Goal: Task Accomplishment & Management: Use online tool/utility

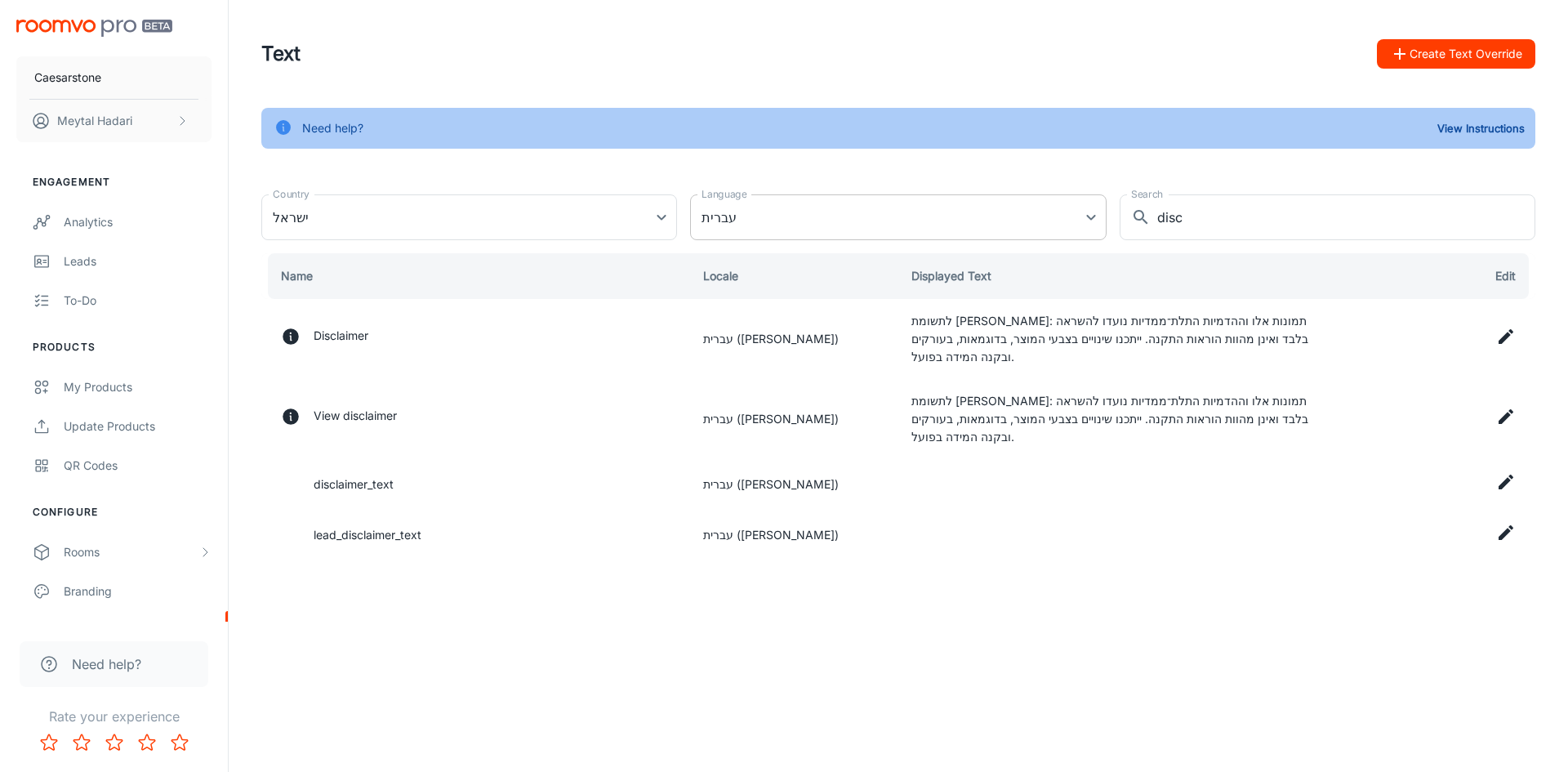
scroll to position [154, 0]
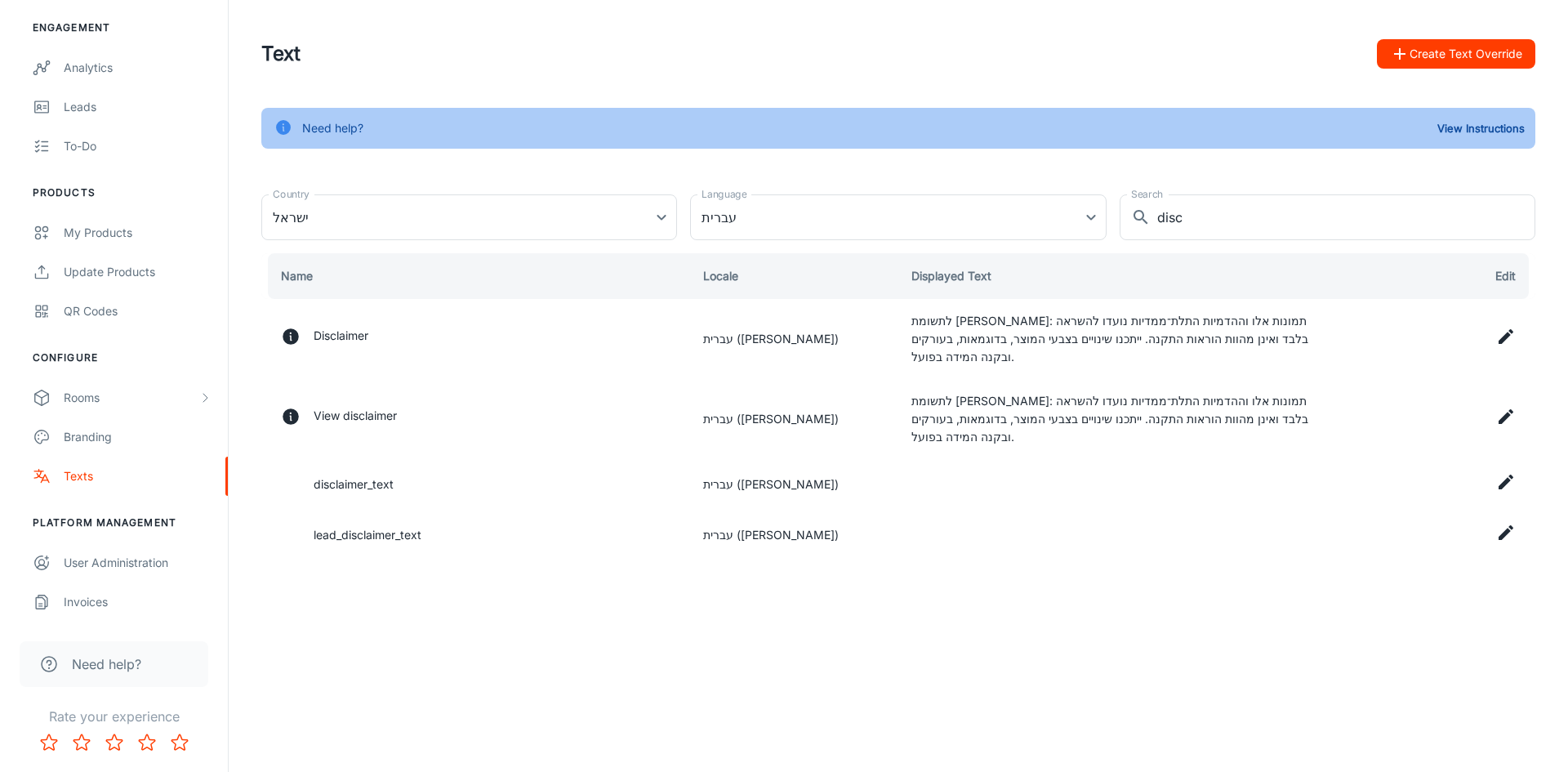
click at [1445, 50] on button "Create Text Override" at bounding box center [1457, 53] width 159 height 29
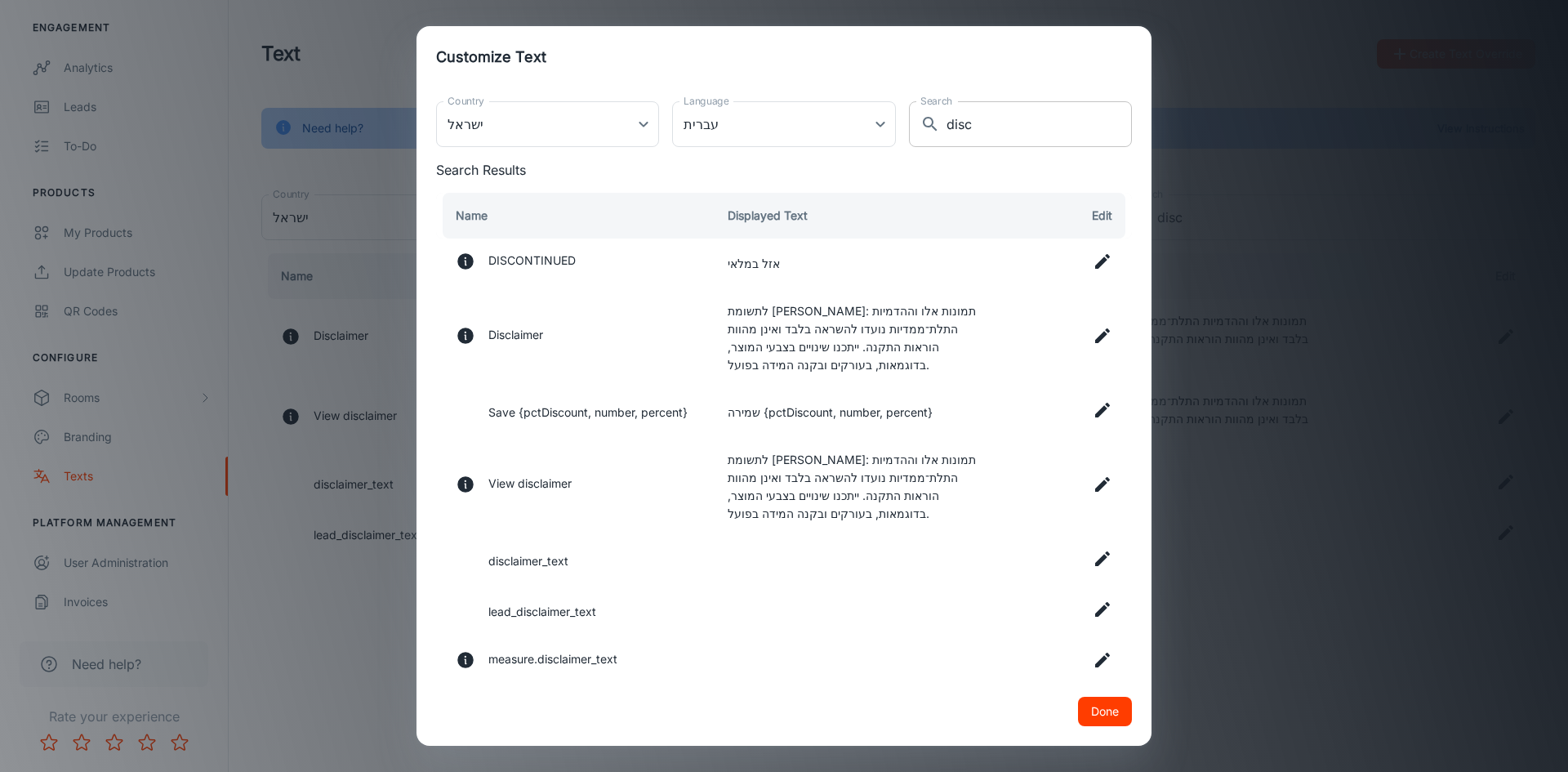
click at [950, 128] on input "disc" at bounding box center [1039, 123] width 185 height 46
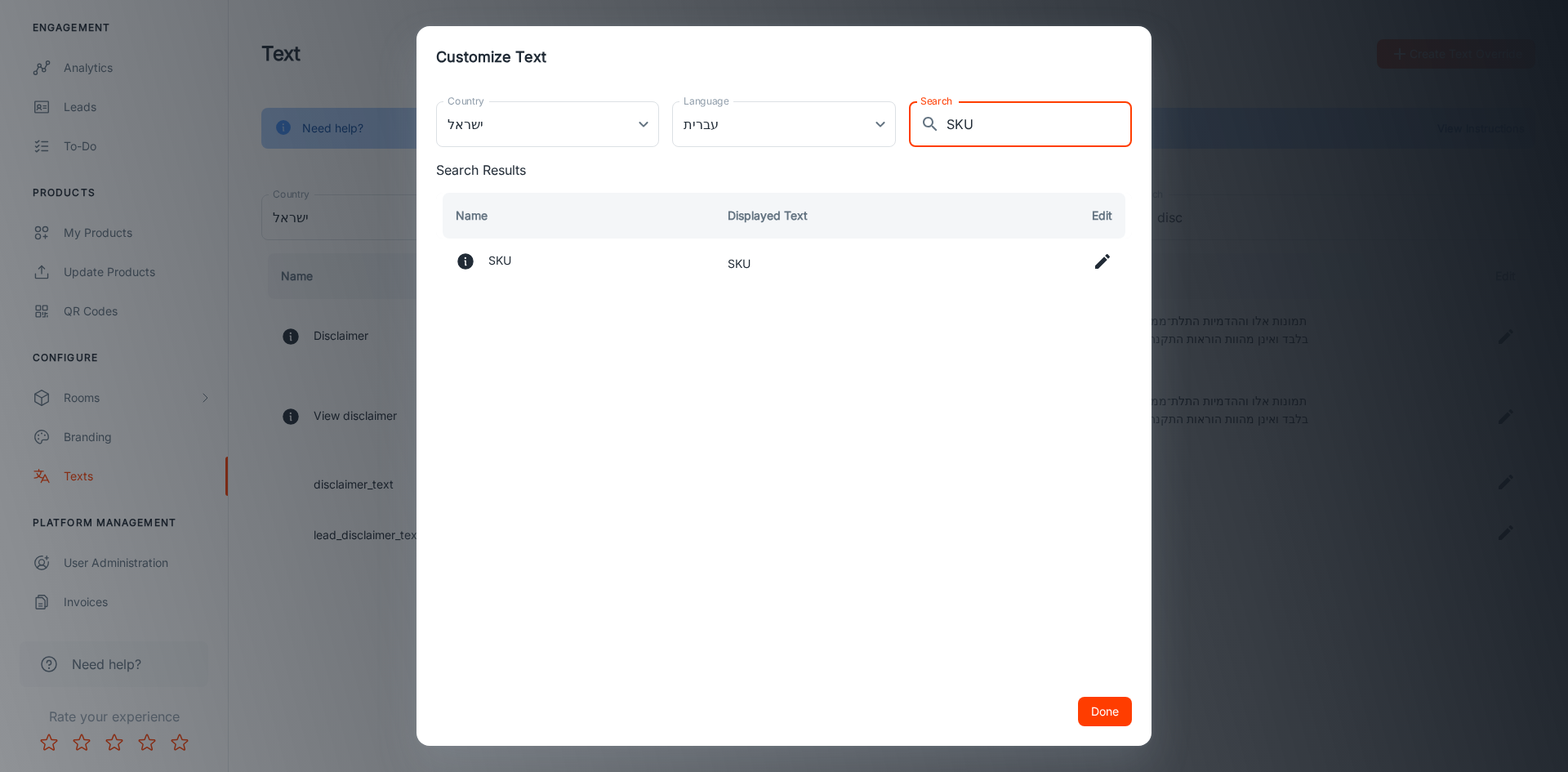
type input "SKU"
click at [1103, 264] on icon at bounding box center [1103, 261] width 20 height 20
click at [803, 277] on input "SKU" at bounding box center [854, 267] width 252 height 33
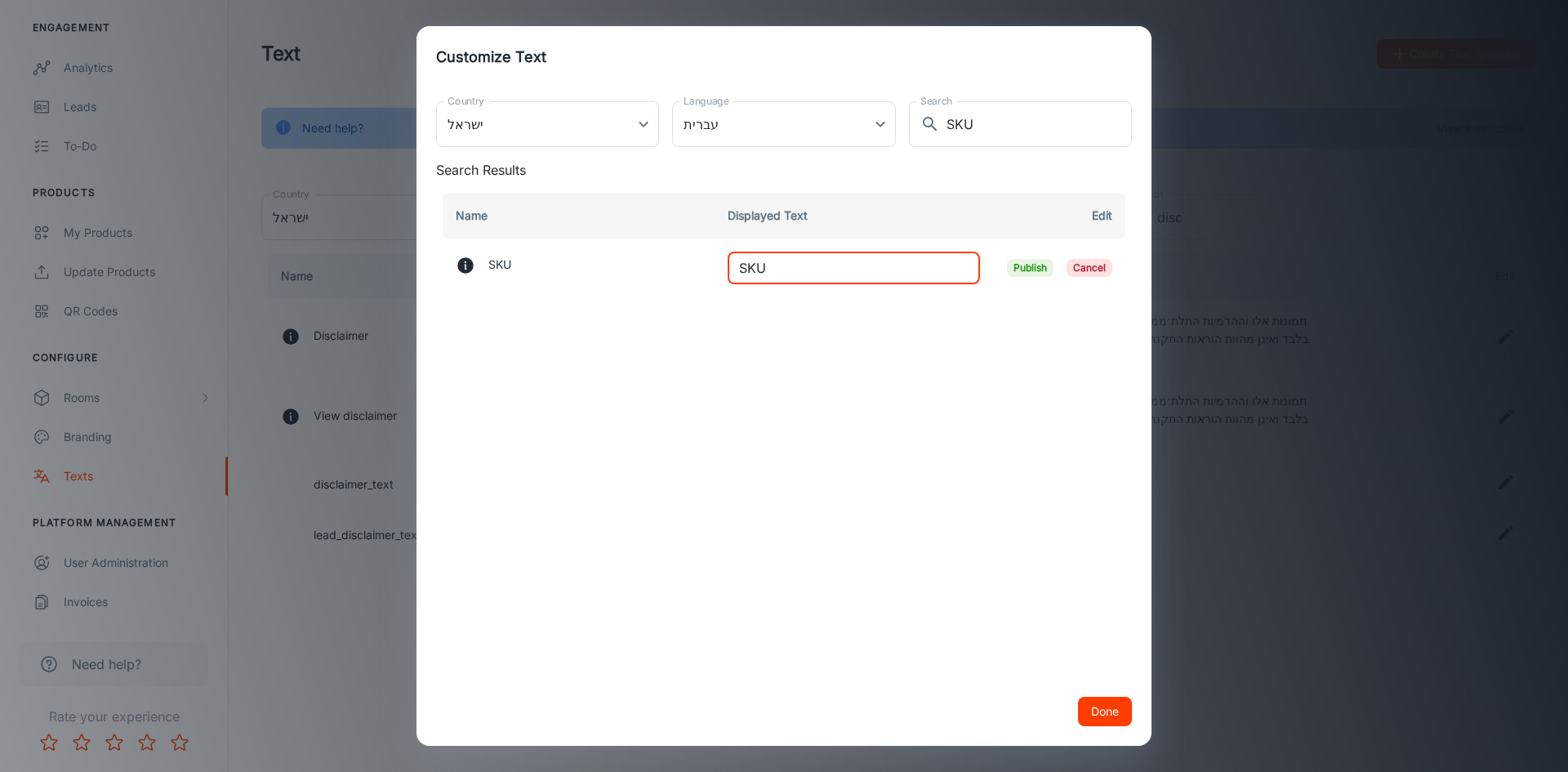
click at [803, 277] on input "SKU" at bounding box center [854, 267] width 252 height 33
type input "n"
type input "מספר דגם"
click at [1024, 261] on span "Publish" at bounding box center [1031, 267] width 47 height 18
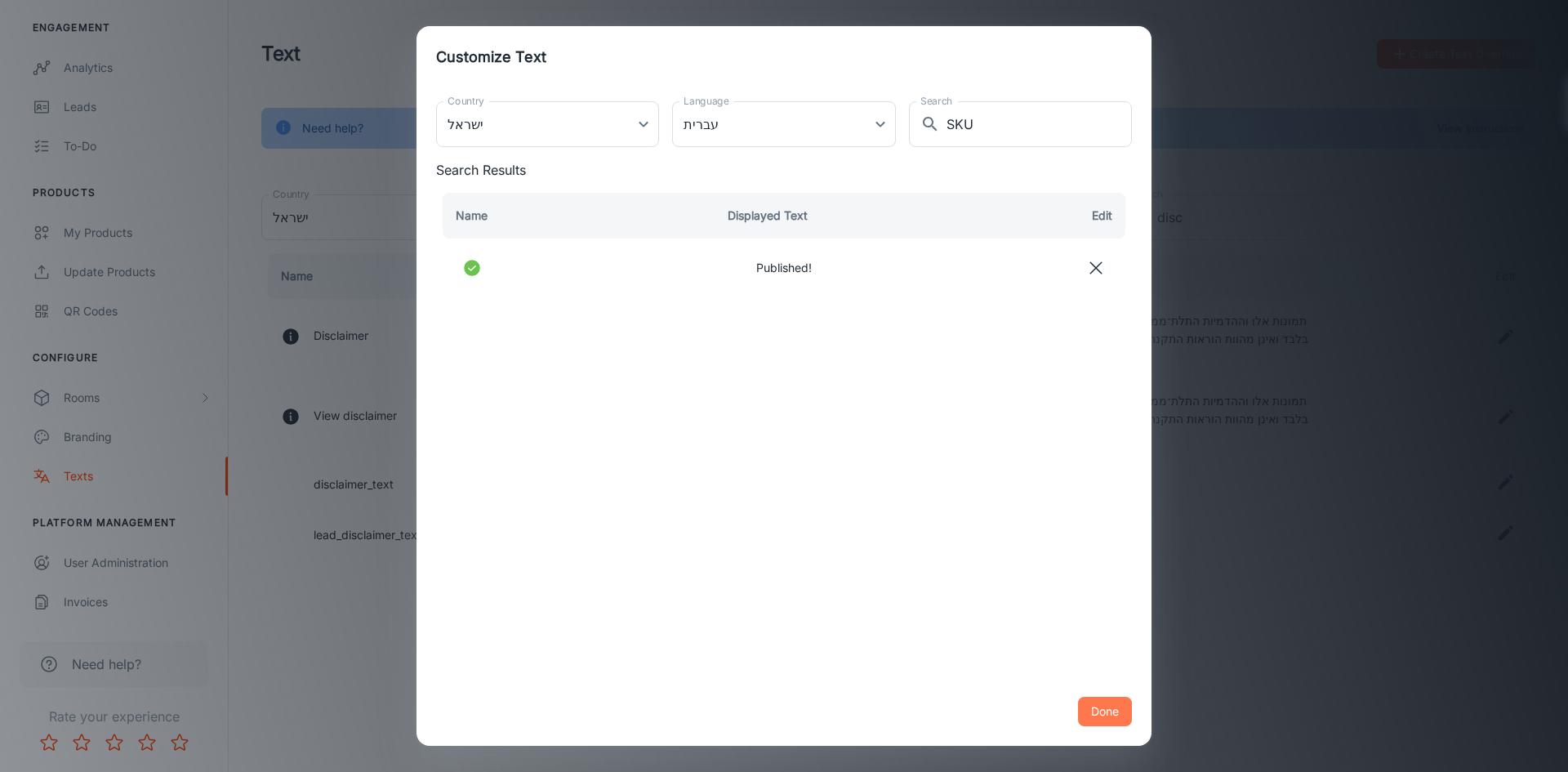
click at [1113, 715] on button "Done" at bounding box center [1105, 711] width 54 height 29
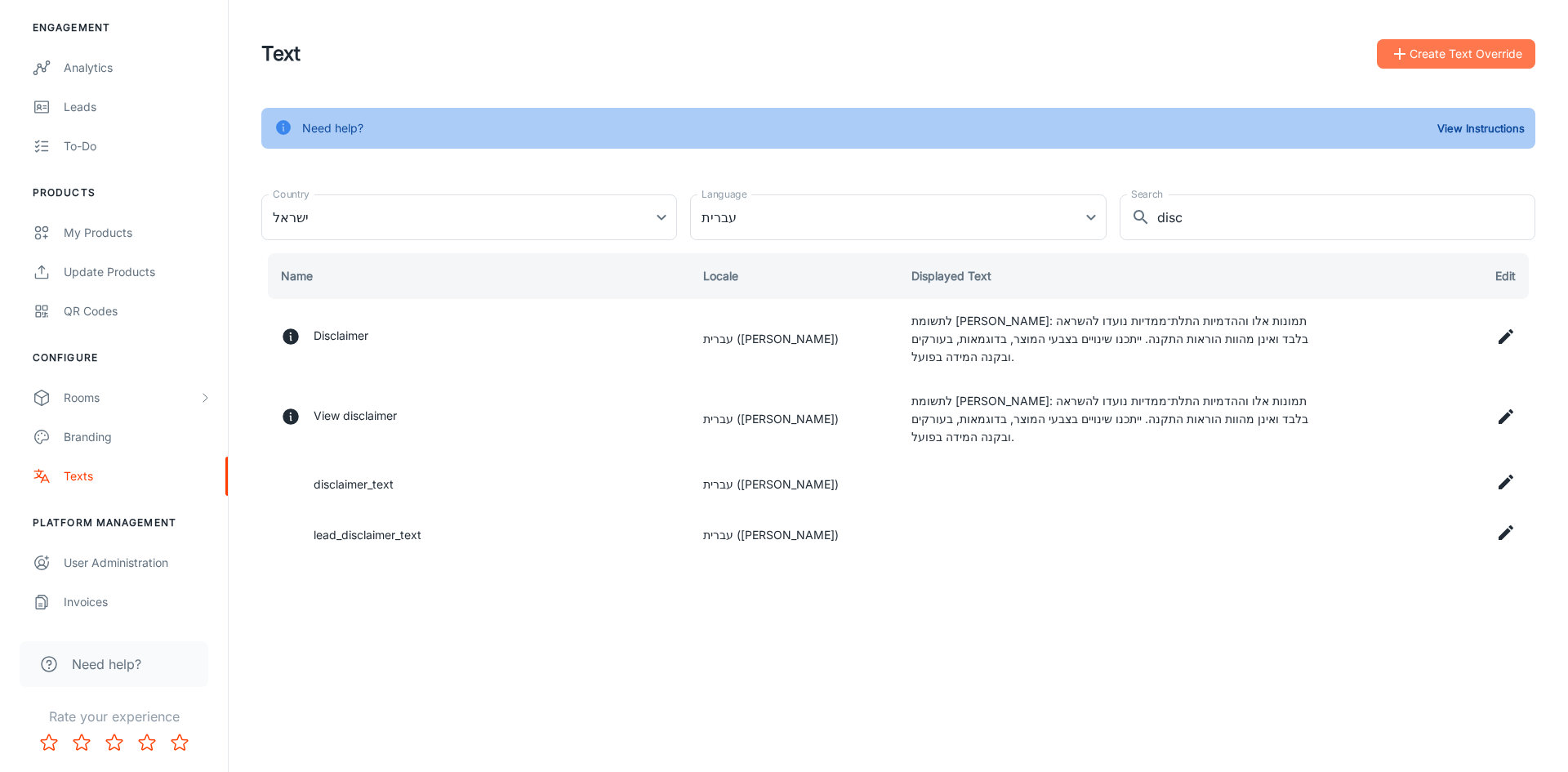
click at [1426, 48] on button "Create Text Override" at bounding box center [1457, 53] width 159 height 29
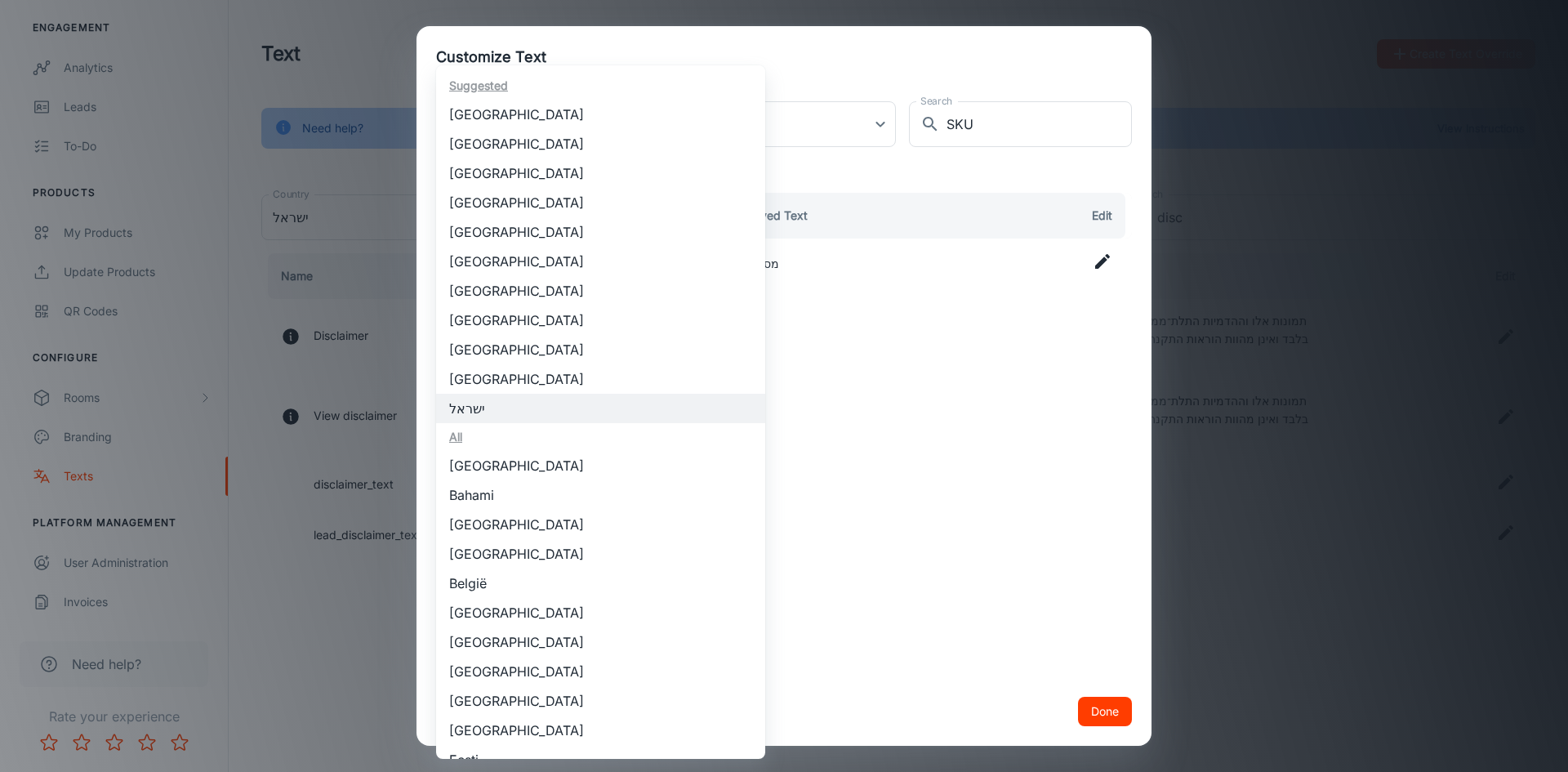
click at [605, 133] on body "Caesarstone Meytal Hadari Engagement Analytics Leads To-do Products My Products…" at bounding box center [784, 386] width 1568 height 772
click at [539, 146] on li "[GEOGRAPHIC_DATA]" at bounding box center [601, 143] width 329 height 29
type input "[GEOGRAPHIC_DATA]"
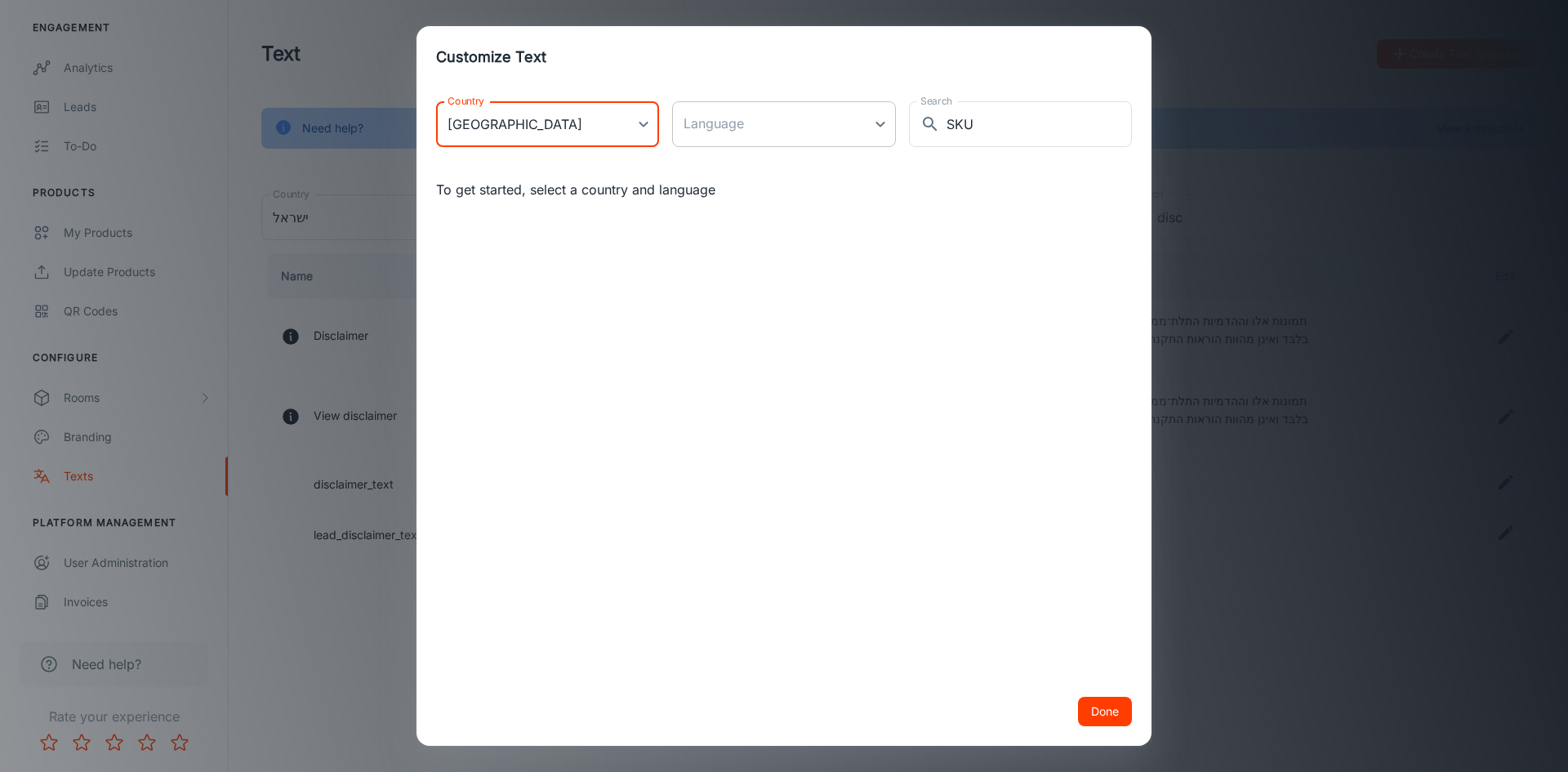
click at [722, 129] on body "Caesarstone Meytal Hadari Engagement Analytics Leads To-do Products My Products…" at bounding box center [784, 386] width 1568 height 772
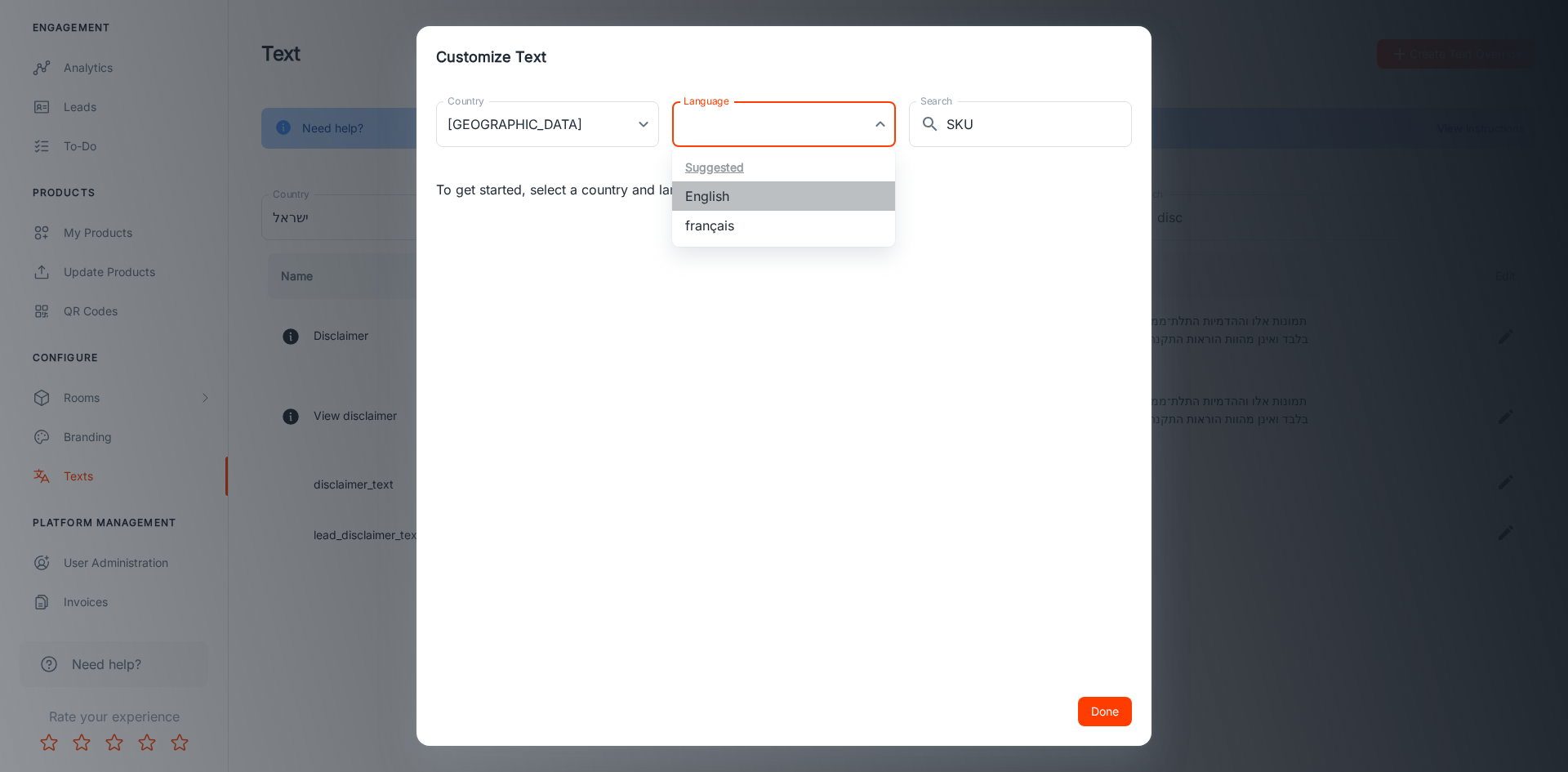
click at [729, 201] on li "English" at bounding box center [783, 195] width 223 height 29
type input "en-ca"
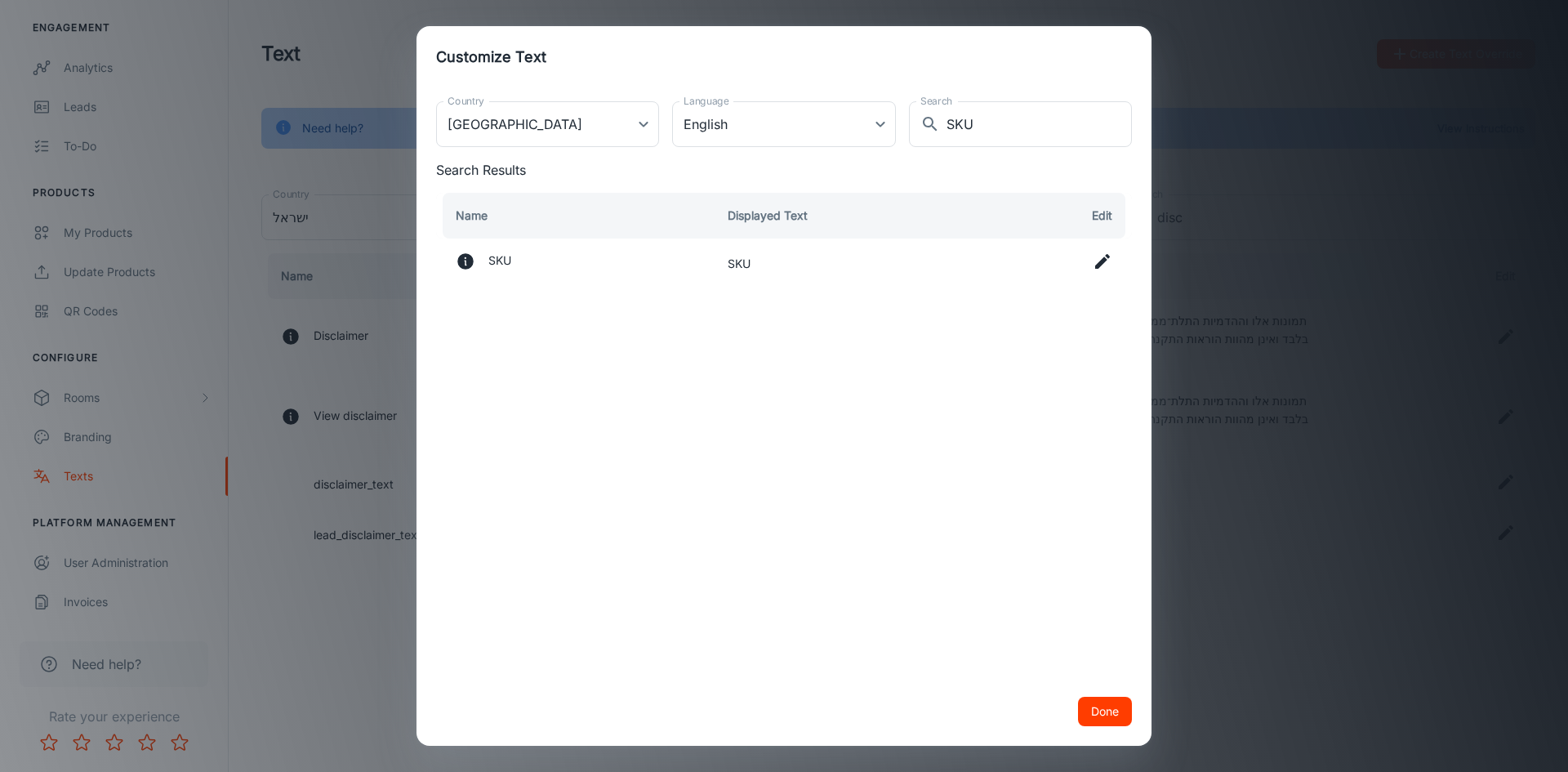
click at [1100, 259] on icon at bounding box center [1103, 261] width 20 height 20
click at [765, 272] on input "SKU" at bounding box center [854, 267] width 252 height 33
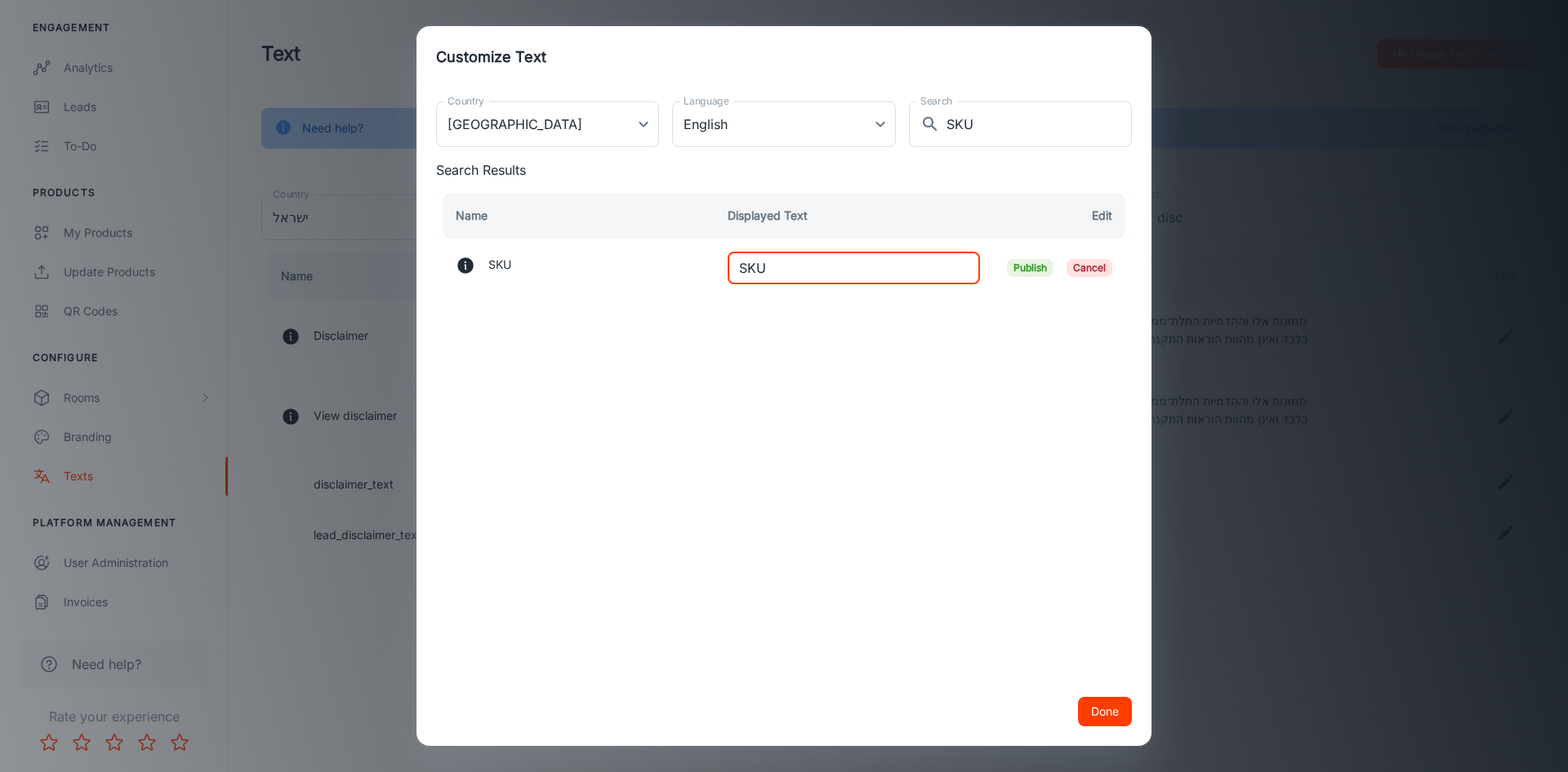
click at [765, 272] on input "SKU" at bounding box center [854, 267] width 252 height 33
type input "C"
type input "Color code"
click at [1038, 267] on span "Publish" at bounding box center [1031, 267] width 47 height 18
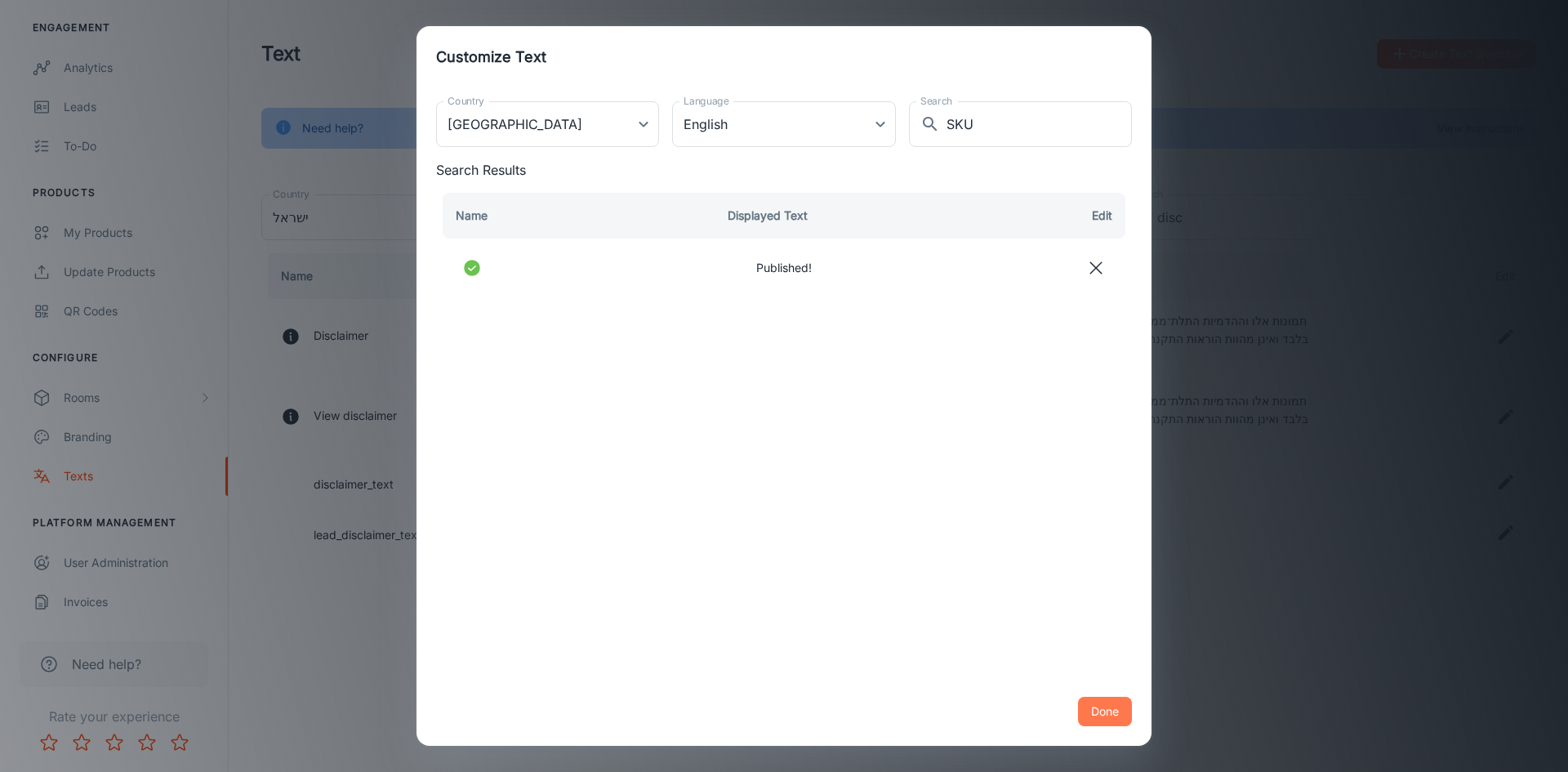
click at [1118, 710] on button "Done" at bounding box center [1105, 711] width 54 height 29
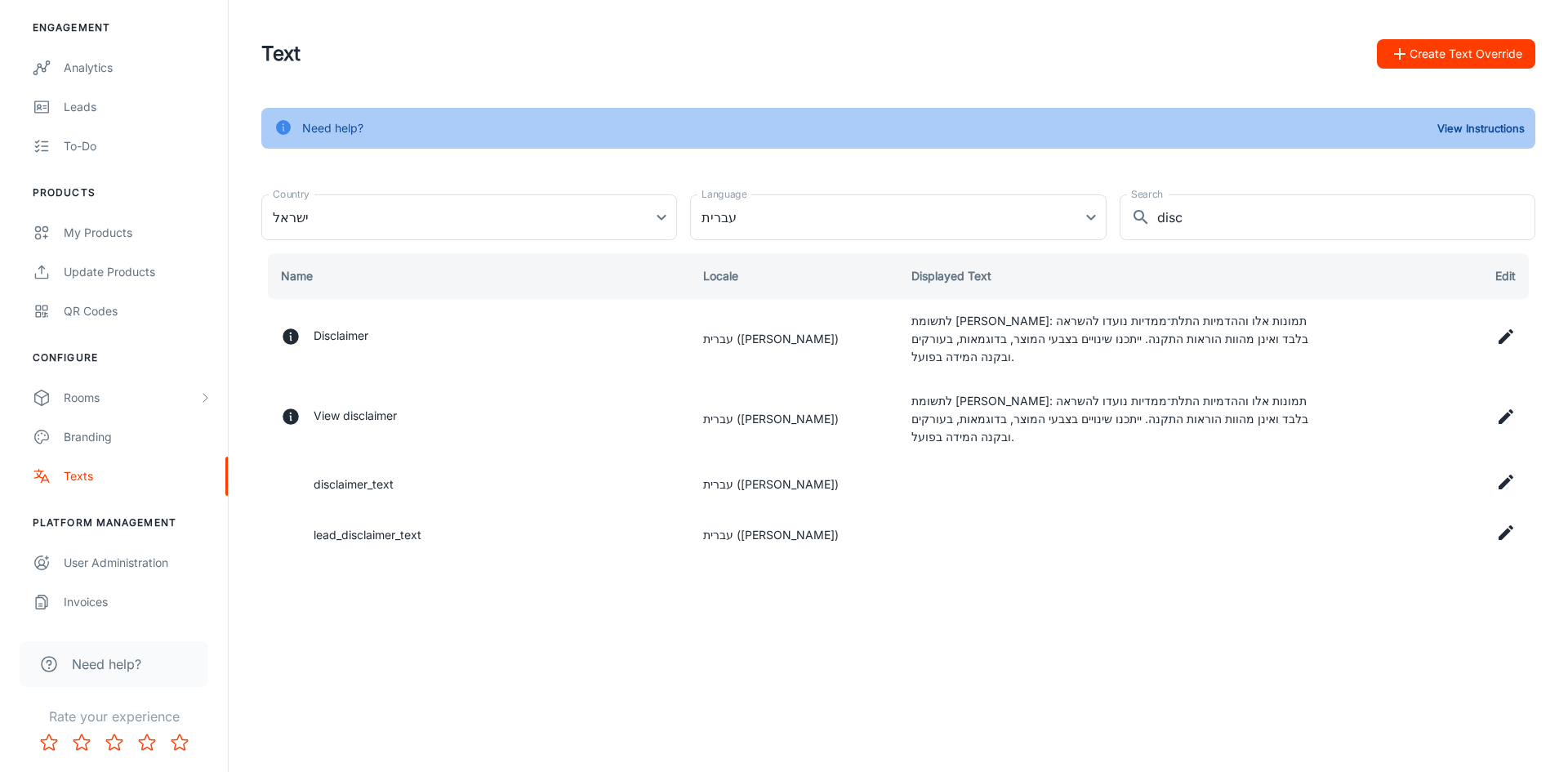
click at [1516, 50] on button "Create Text Override" at bounding box center [1457, 53] width 159 height 29
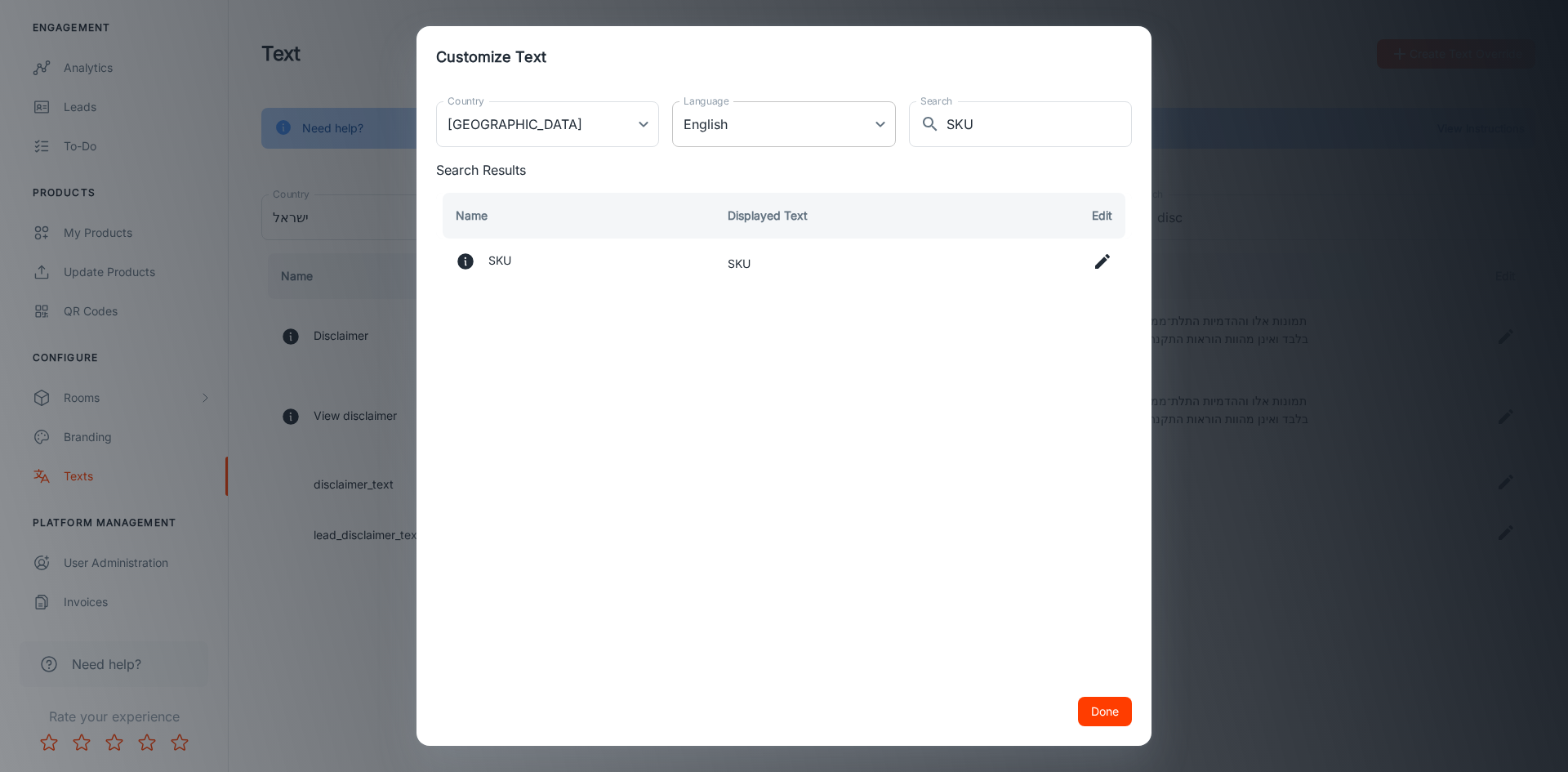
click at [846, 126] on body "Caesarstone Meytal Hadari Engagement Analytics Leads To-do Products My Products…" at bounding box center [784, 386] width 1568 height 772
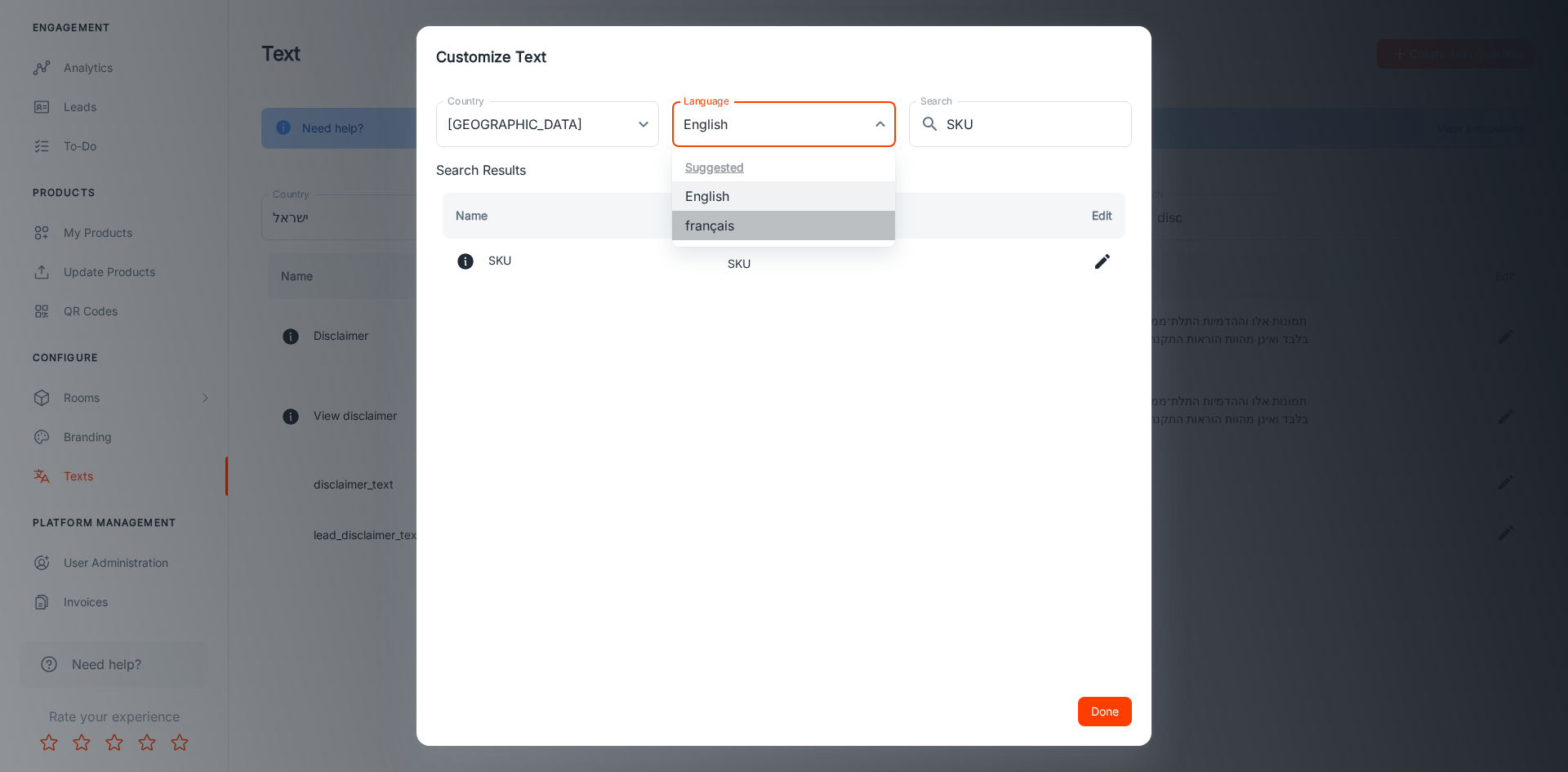
click at [754, 219] on li "français" at bounding box center [783, 225] width 223 height 29
type input "fr-ca"
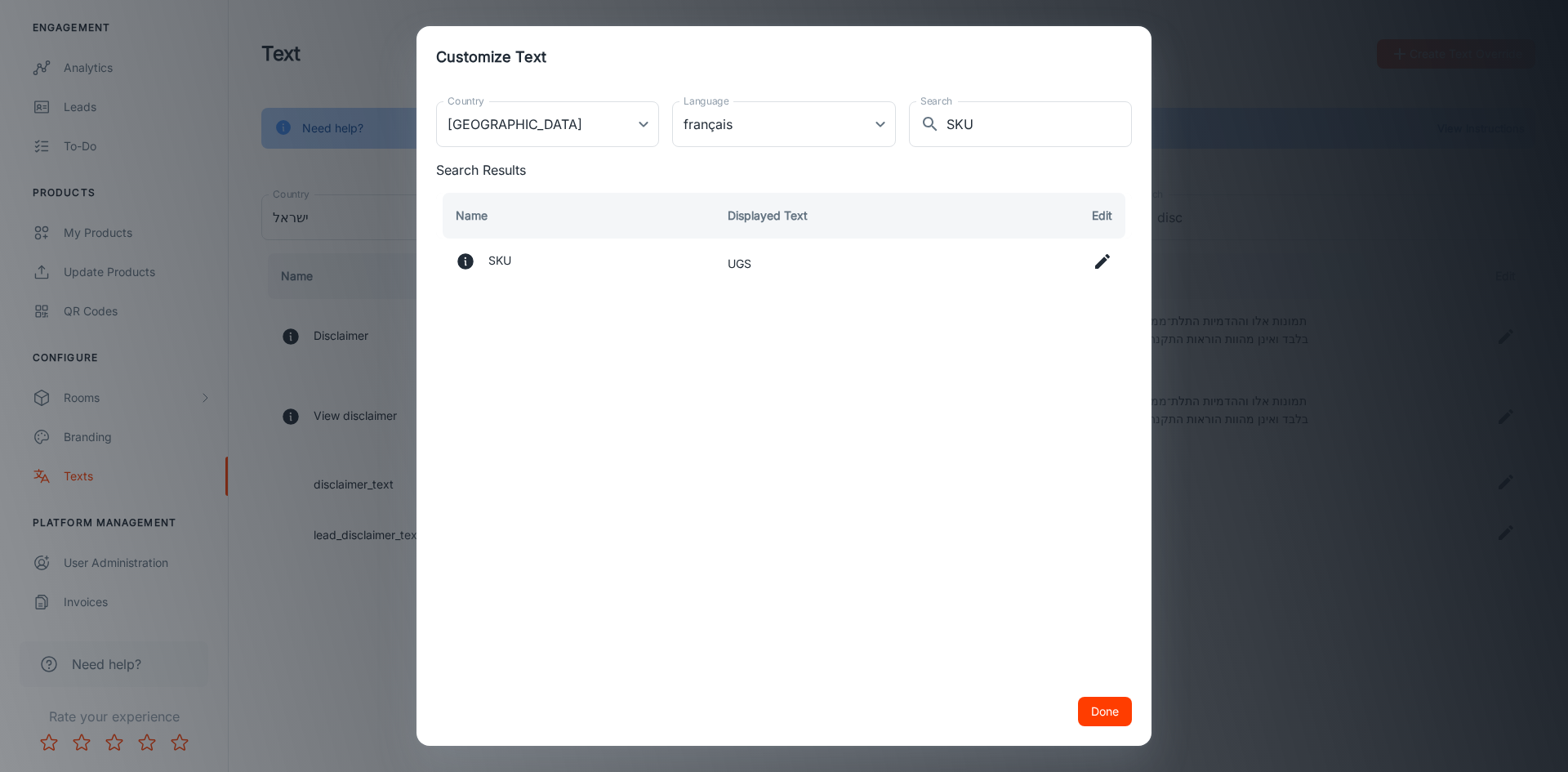
click at [1106, 261] on icon at bounding box center [1103, 261] width 20 height 20
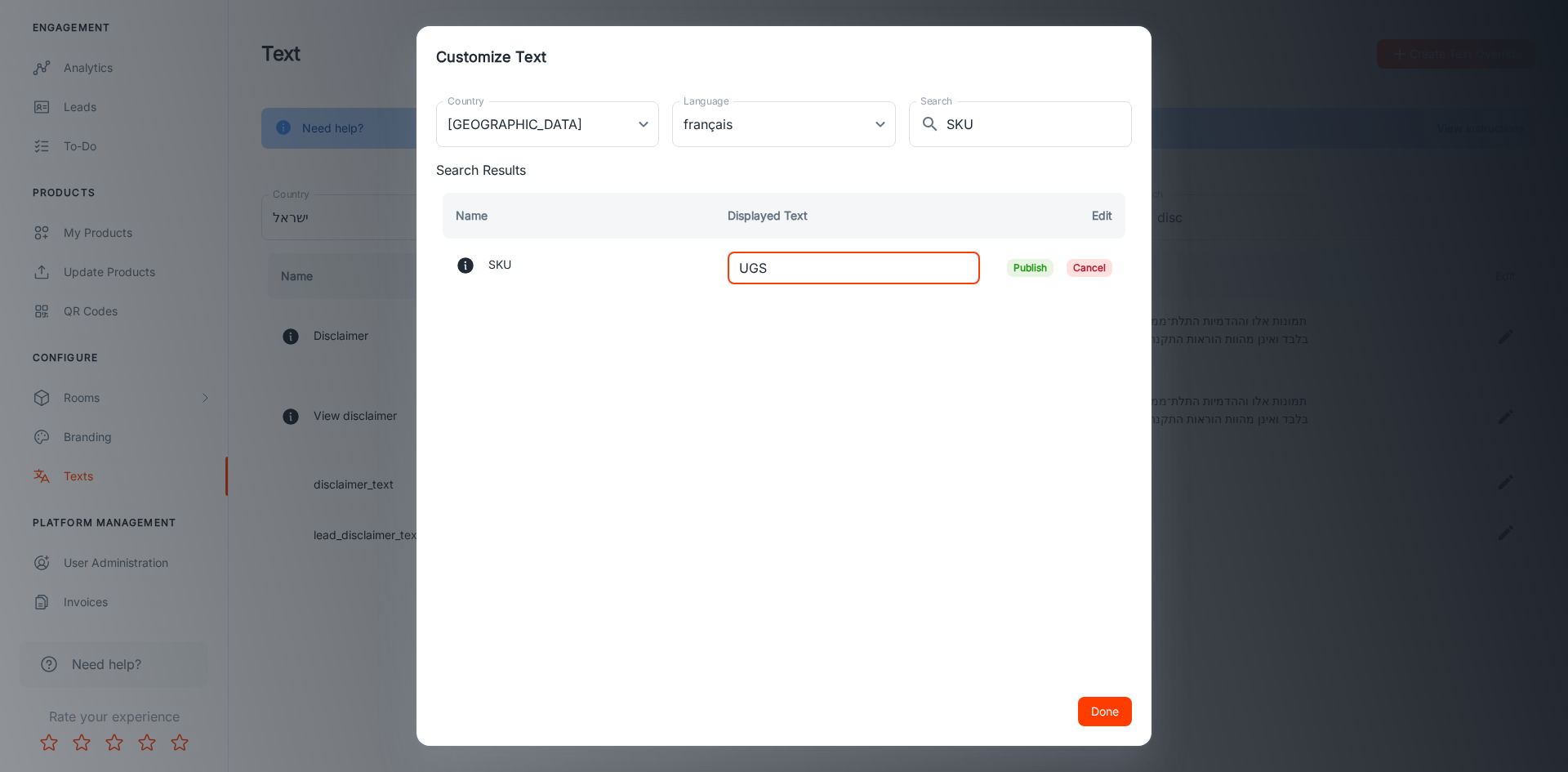
drag, startPoint x: 809, startPoint y: 267, endPoint x: 706, endPoint y: 265, distance: 103.0
click at [706, 265] on tr "SKU UGS ​ Publish Cancel" at bounding box center [784, 267] width 696 height 59
paste input "Code couleur"
type input "Code couleur"
click at [1020, 266] on span "Publish" at bounding box center [1031, 267] width 47 height 18
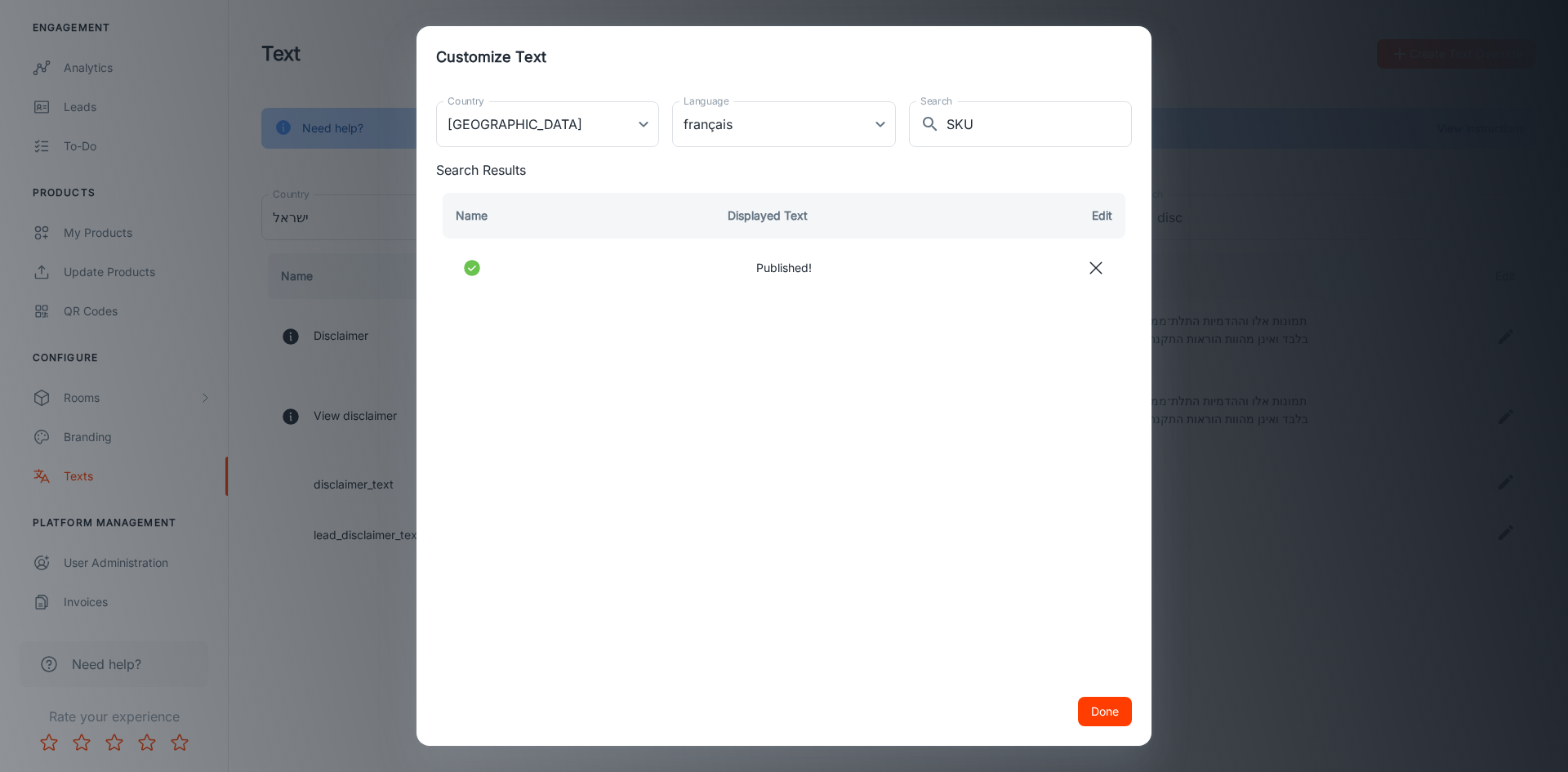
click at [1103, 711] on button "Done" at bounding box center [1105, 711] width 54 height 29
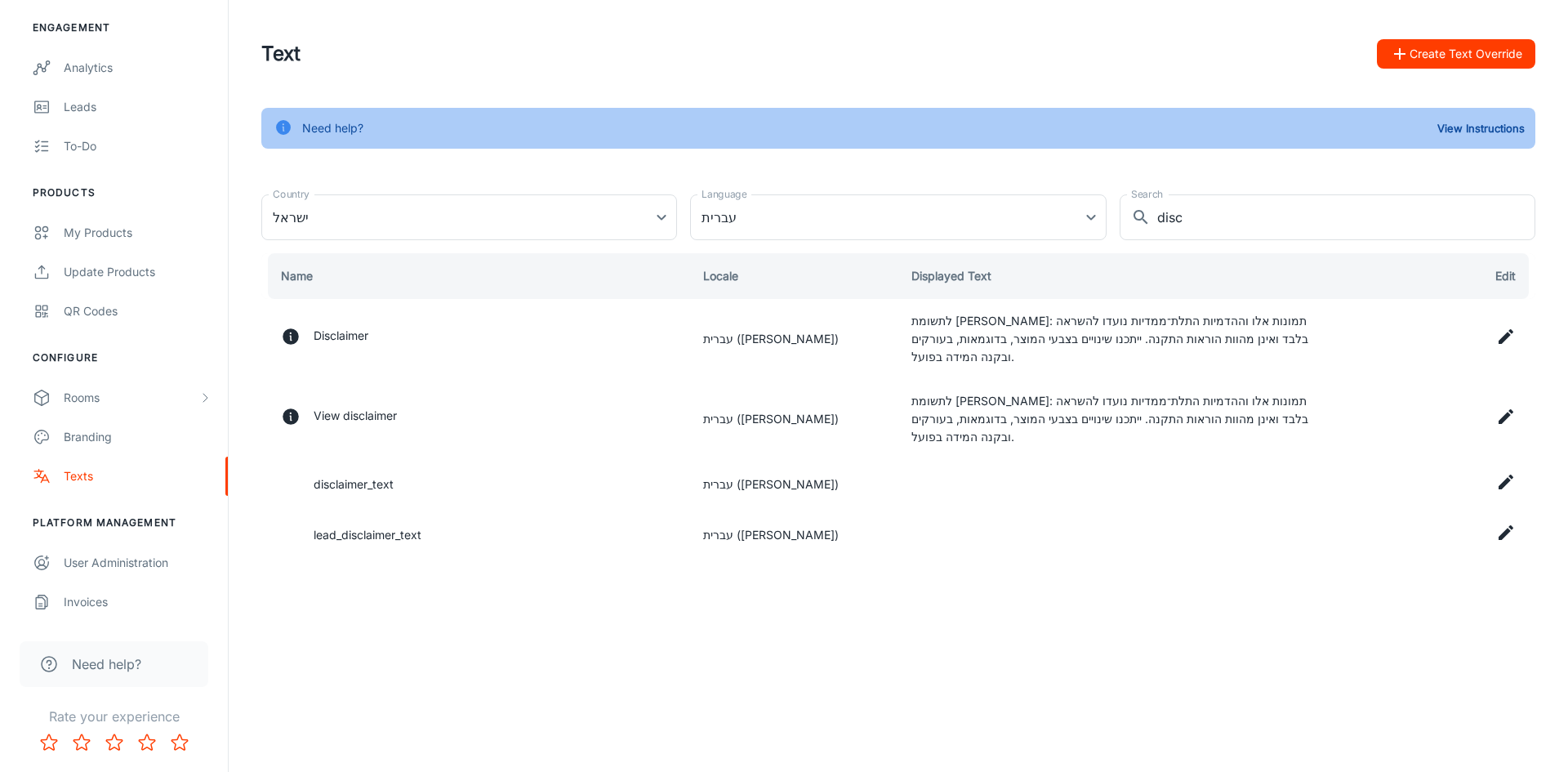
click at [1391, 48] on icon "button" at bounding box center [1400, 53] width 20 height 20
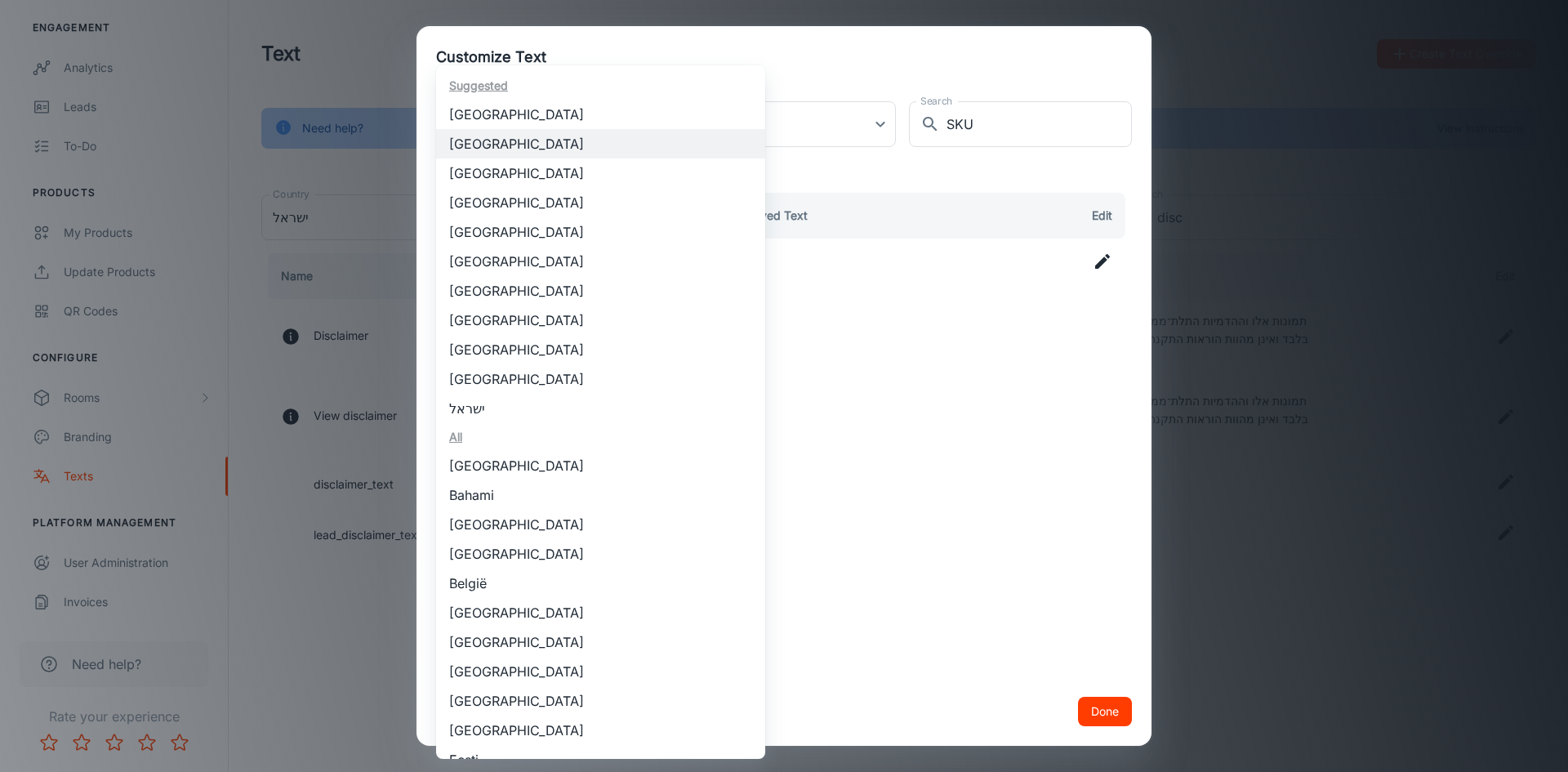
click at [643, 126] on body "Caesarstone Meytal Hadari Engagement Analytics Leads To-do Products My Products…" at bounding box center [784, 386] width 1568 height 772
click at [496, 386] on li "[GEOGRAPHIC_DATA]" at bounding box center [601, 379] width 329 height 29
type input "[GEOGRAPHIC_DATA]"
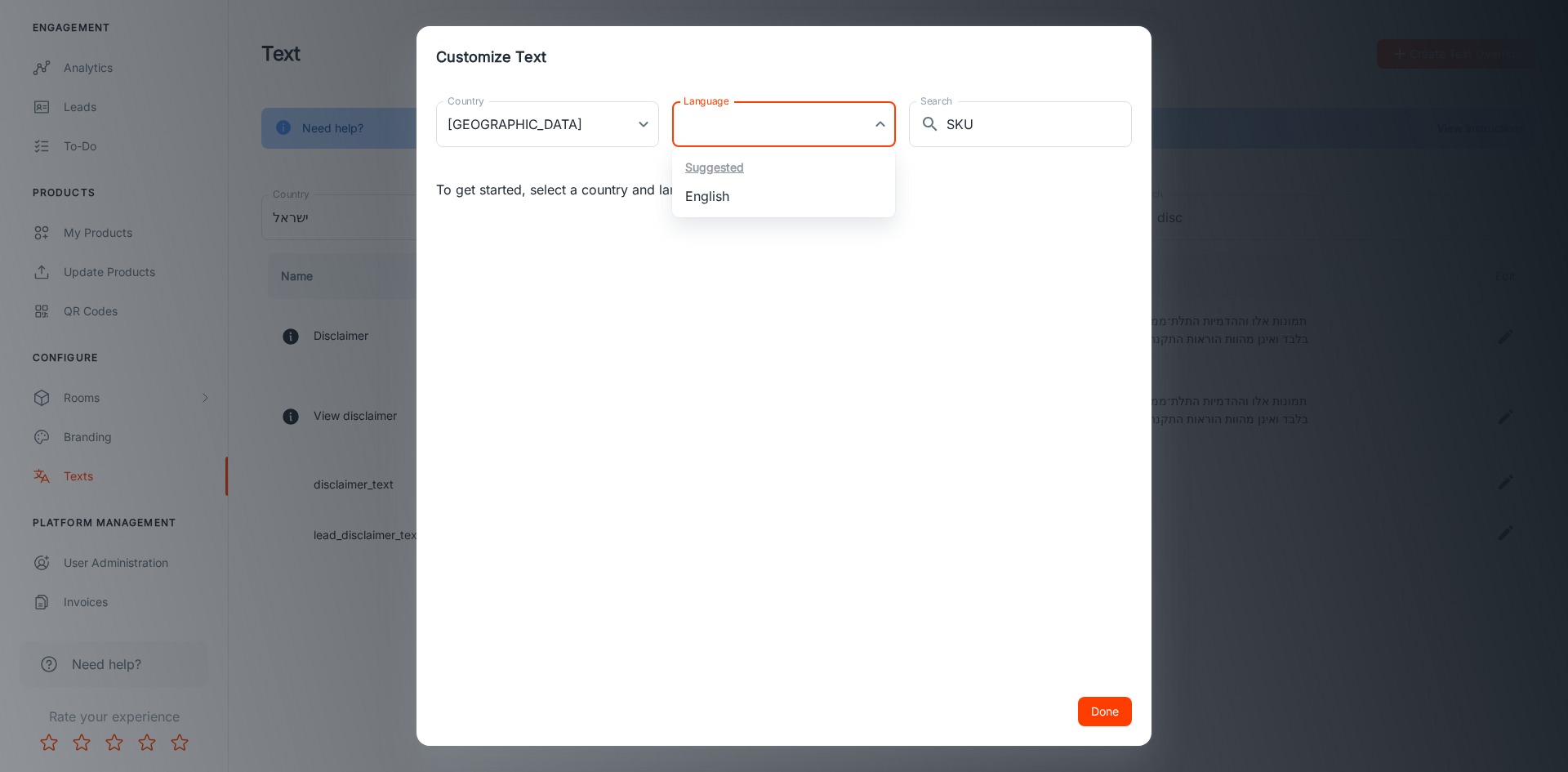
click at [831, 116] on body "Caesarstone Meytal Hadari Engagement Analytics Leads To-do Products My Products…" at bounding box center [784, 386] width 1568 height 772
click at [777, 194] on li "English" at bounding box center [783, 195] width 223 height 29
type input "en-us"
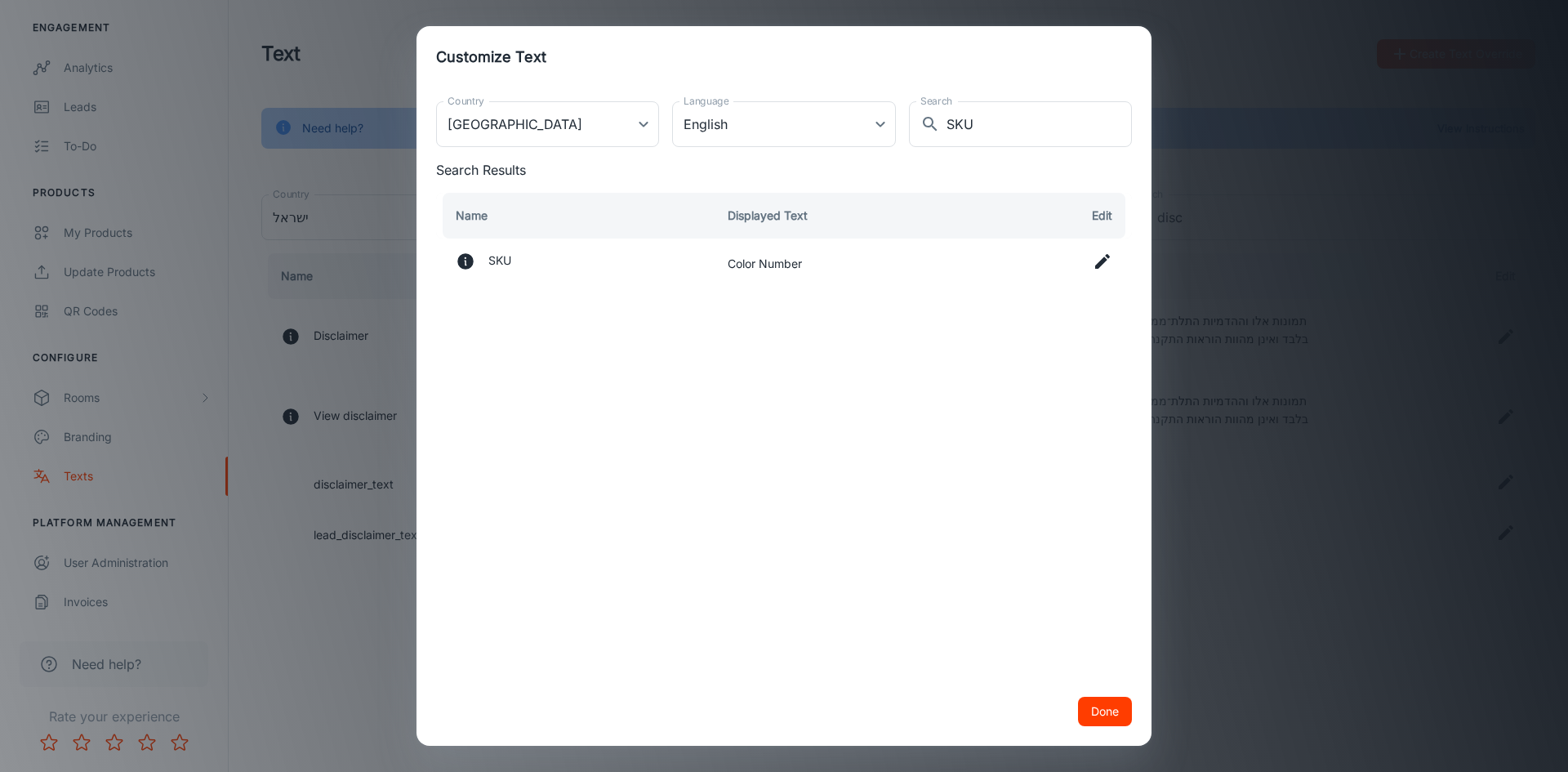
click at [1098, 262] on icon at bounding box center [1103, 261] width 20 height 20
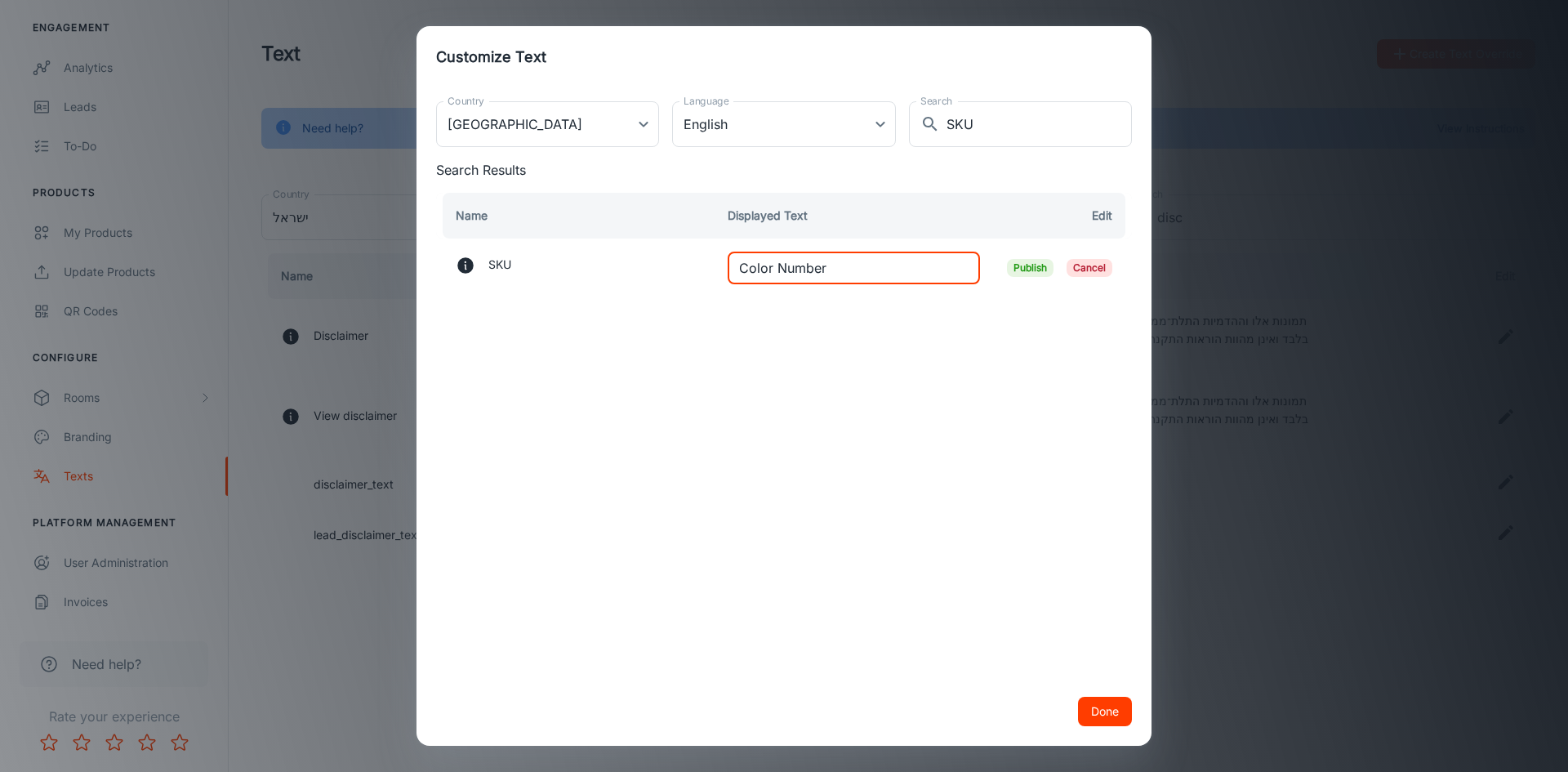
drag, startPoint x: 827, startPoint y: 265, endPoint x: 777, endPoint y: 266, distance: 50.0
click at [777, 266] on input "Color Number" at bounding box center [854, 267] width 252 height 33
type input "Color code"
click at [1043, 265] on span "Publish" at bounding box center [1031, 267] width 47 height 18
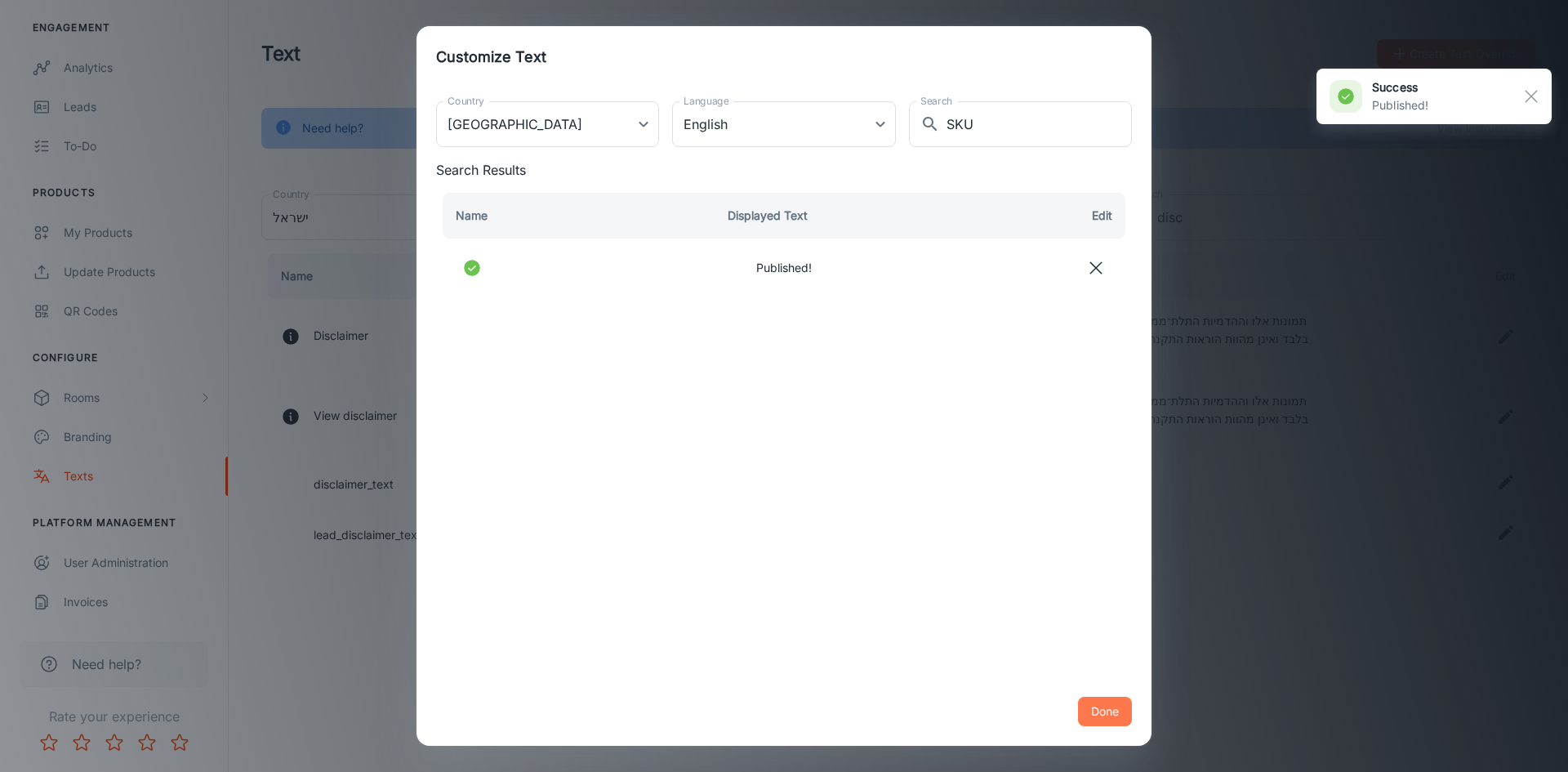
click at [1099, 705] on button "Done" at bounding box center [1105, 711] width 54 height 29
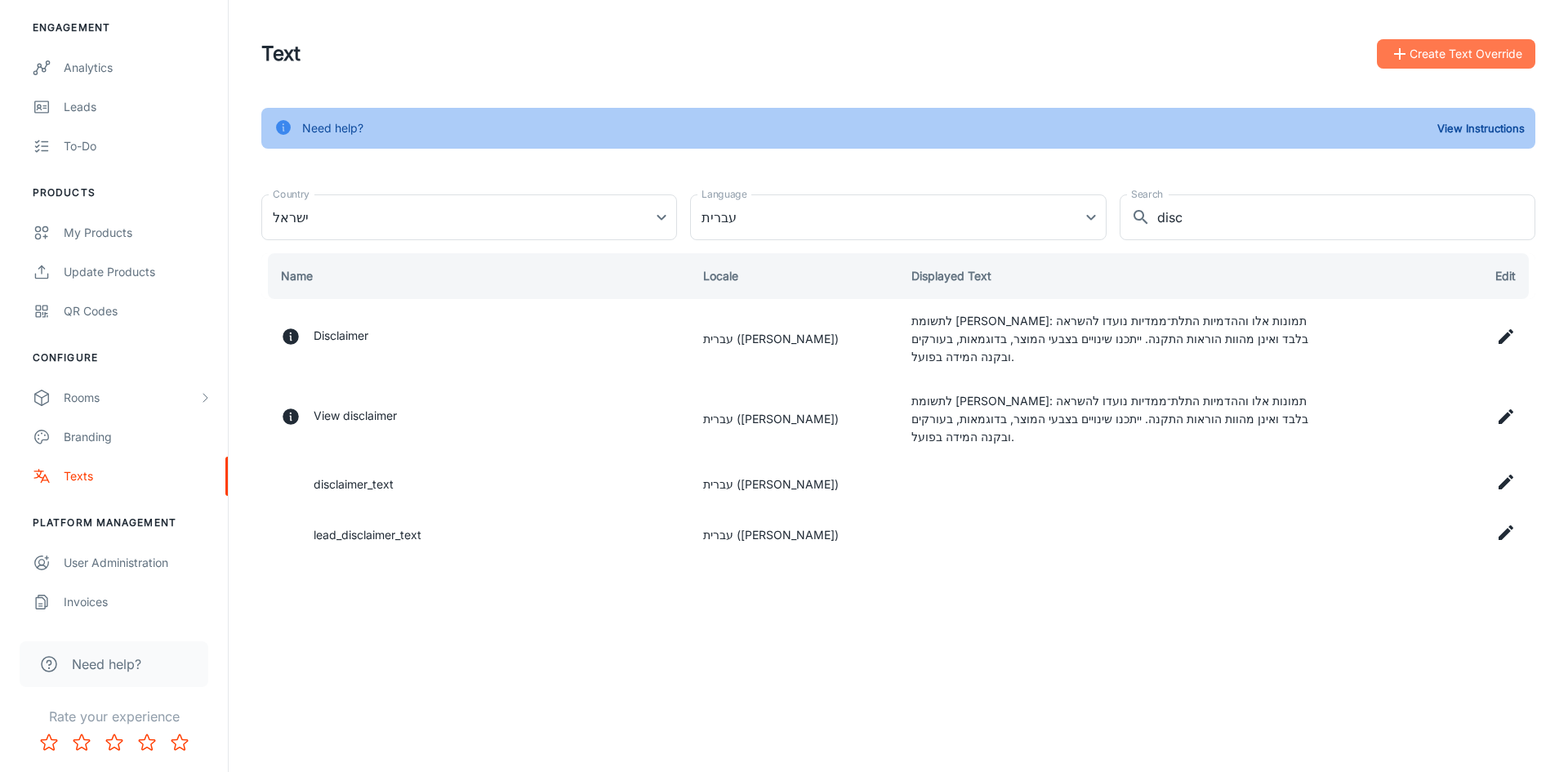
click at [1438, 51] on button "Create Text Override" at bounding box center [1457, 53] width 159 height 29
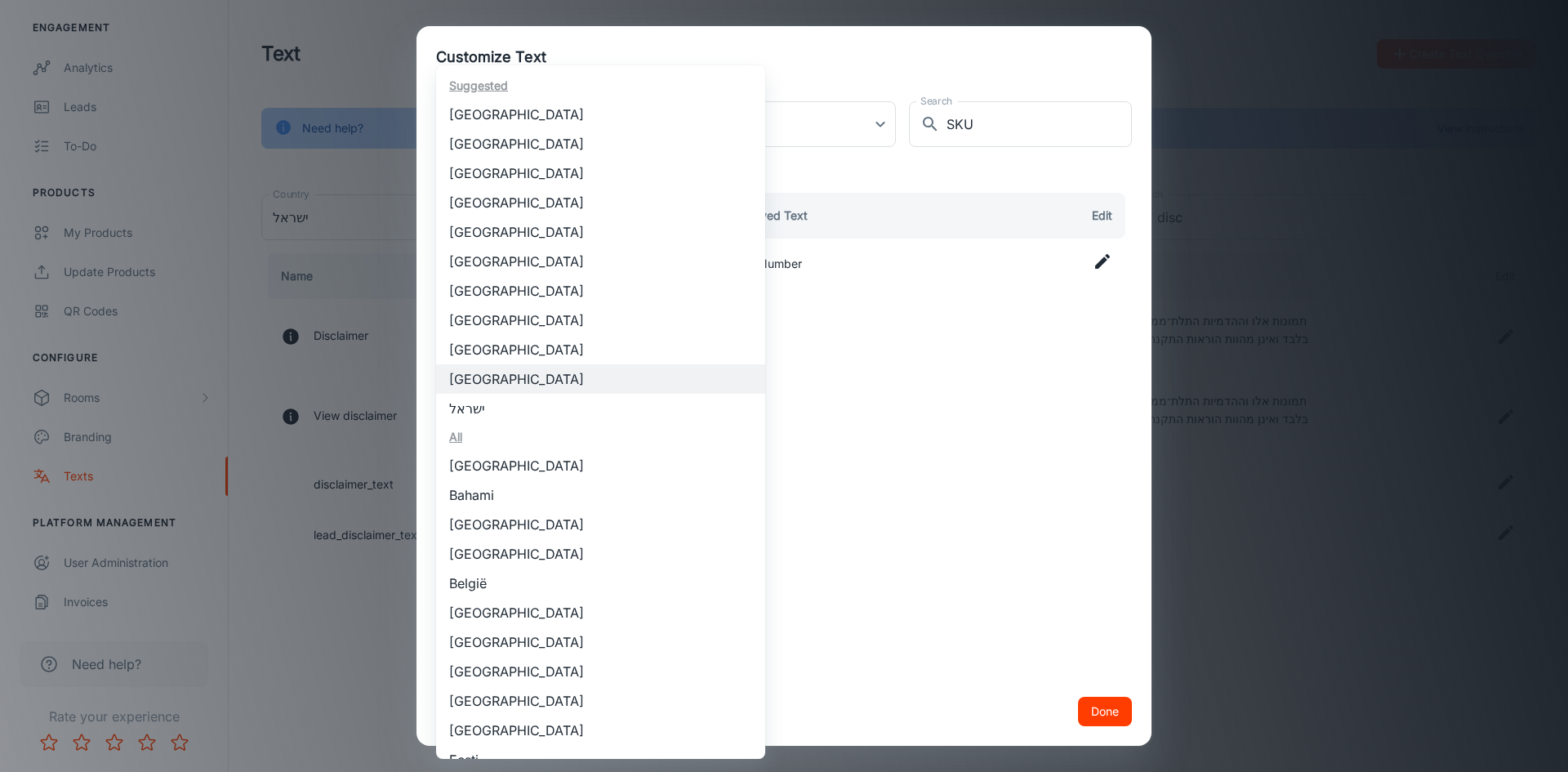
click at [643, 123] on body "Caesarstone Meytal Hadari Engagement Analytics Leads To-do Products My Products…" at bounding box center [784, 386] width 1568 height 772
click at [520, 354] on li "[GEOGRAPHIC_DATA]" at bounding box center [601, 349] width 329 height 29
type input "[GEOGRAPHIC_DATA]"
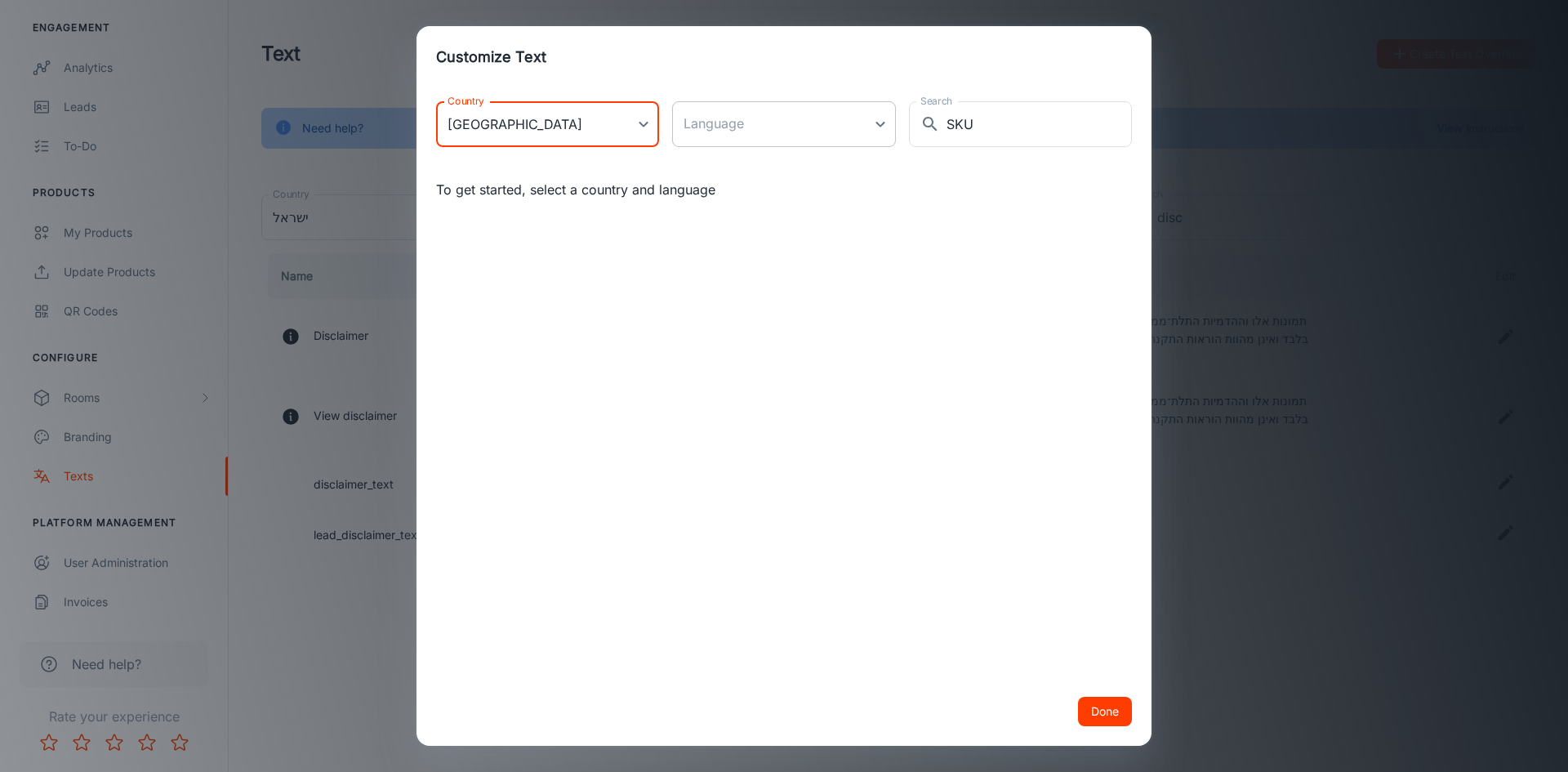
click at [837, 117] on body "Caesarstone Meytal Hadari Engagement Analytics Leads To-do Products My Products…" at bounding box center [784, 386] width 1568 height 772
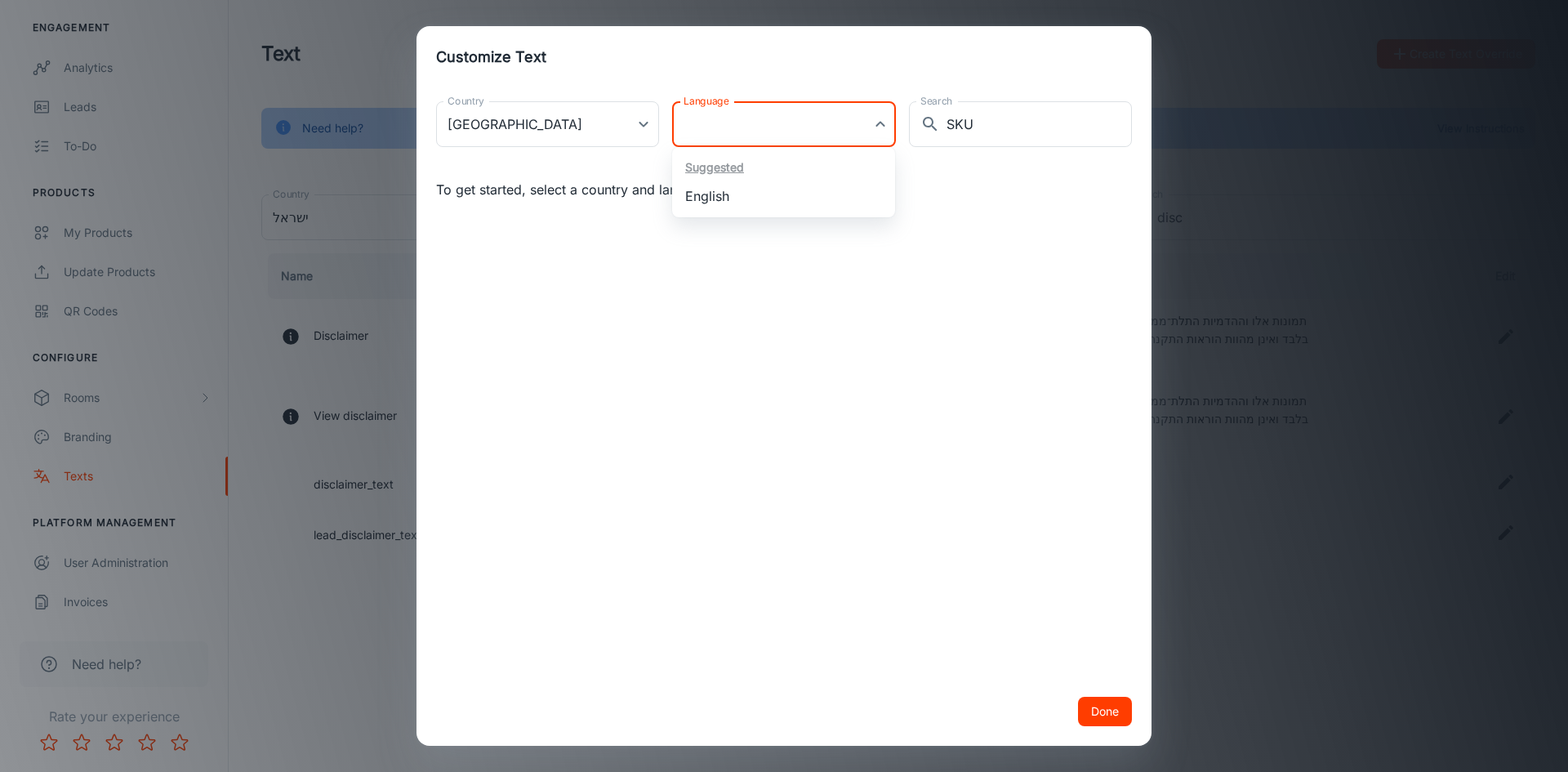
click at [772, 198] on li "English" at bounding box center [783, 195] width 223 height 29
type input "en-[GEOGRAPHIC_DATA]"
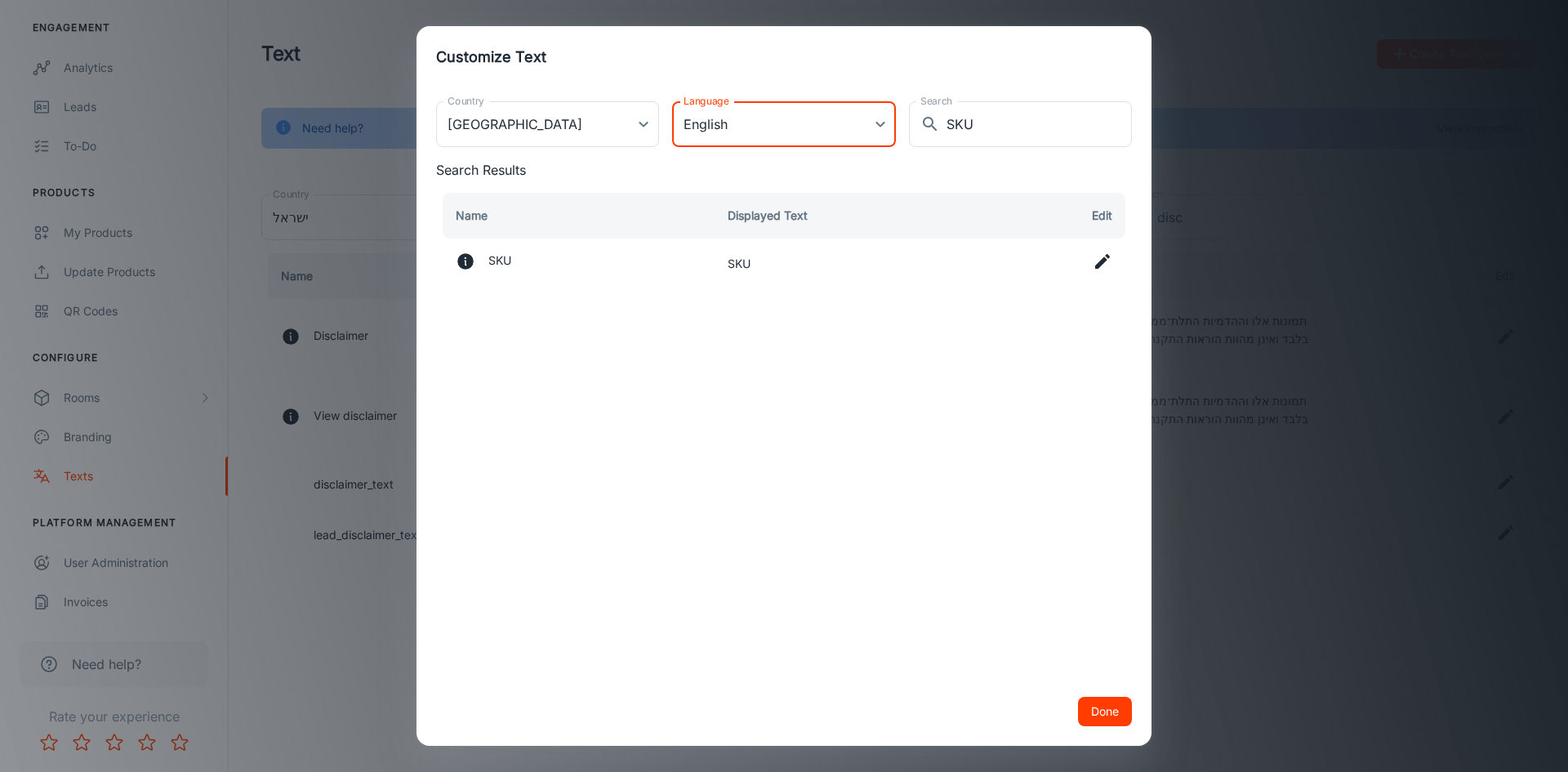
click at [1103, 265] on icon at bounding box center [1103, 261] width 20 height 20
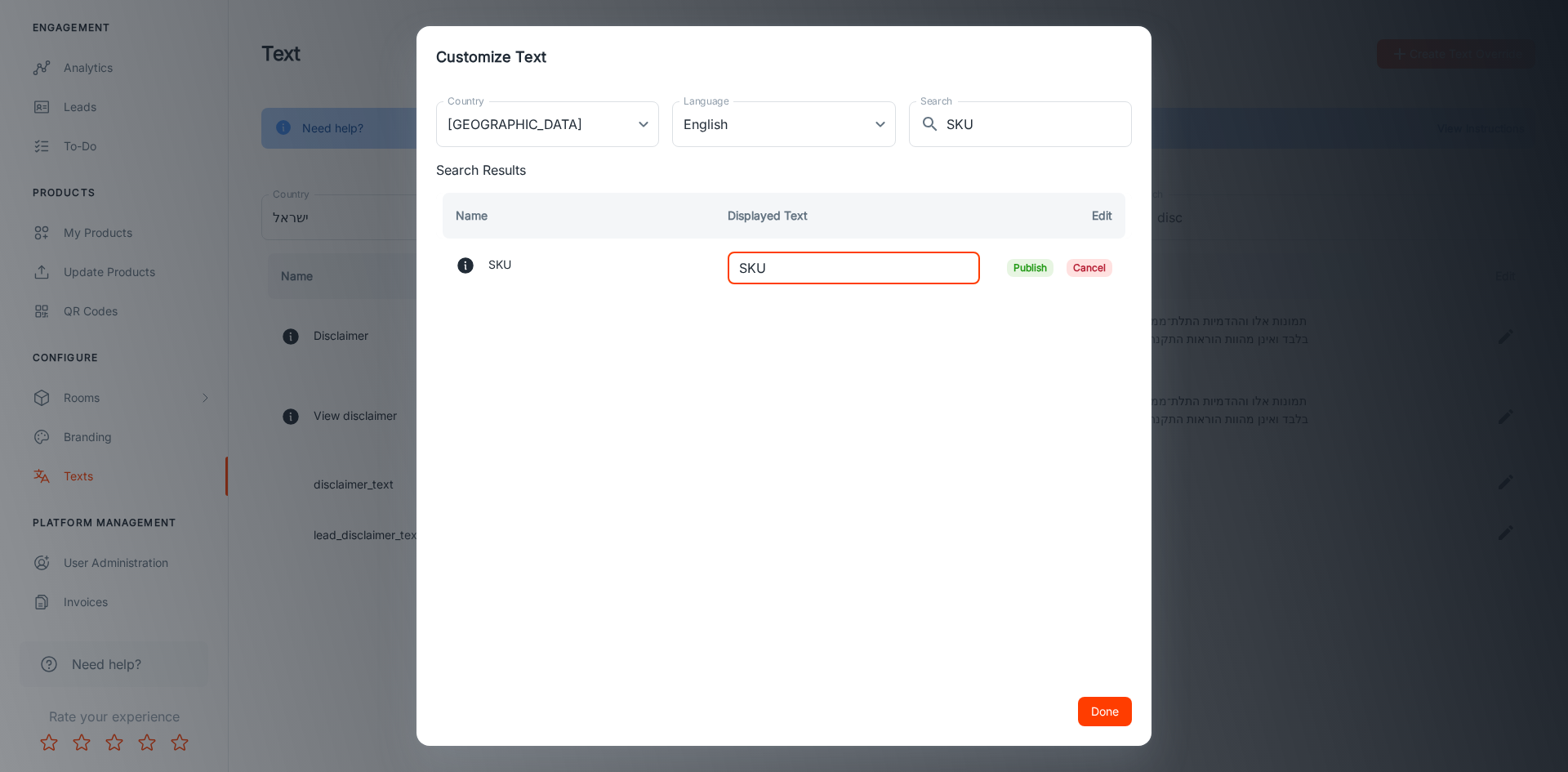
click at [776, 273] on input "SKU" at bounding box center [854, 267] width 252 height 33
click at [774, 273] on input "SKU" at bounding box center [854, 267] width 252 height 33
click at [739, 269] on input "color code" at bounding box center [854, 267] width 252 height 33
click at [767, 265] on input "Color code" at bounding box center [854, 267] width 252 height 33
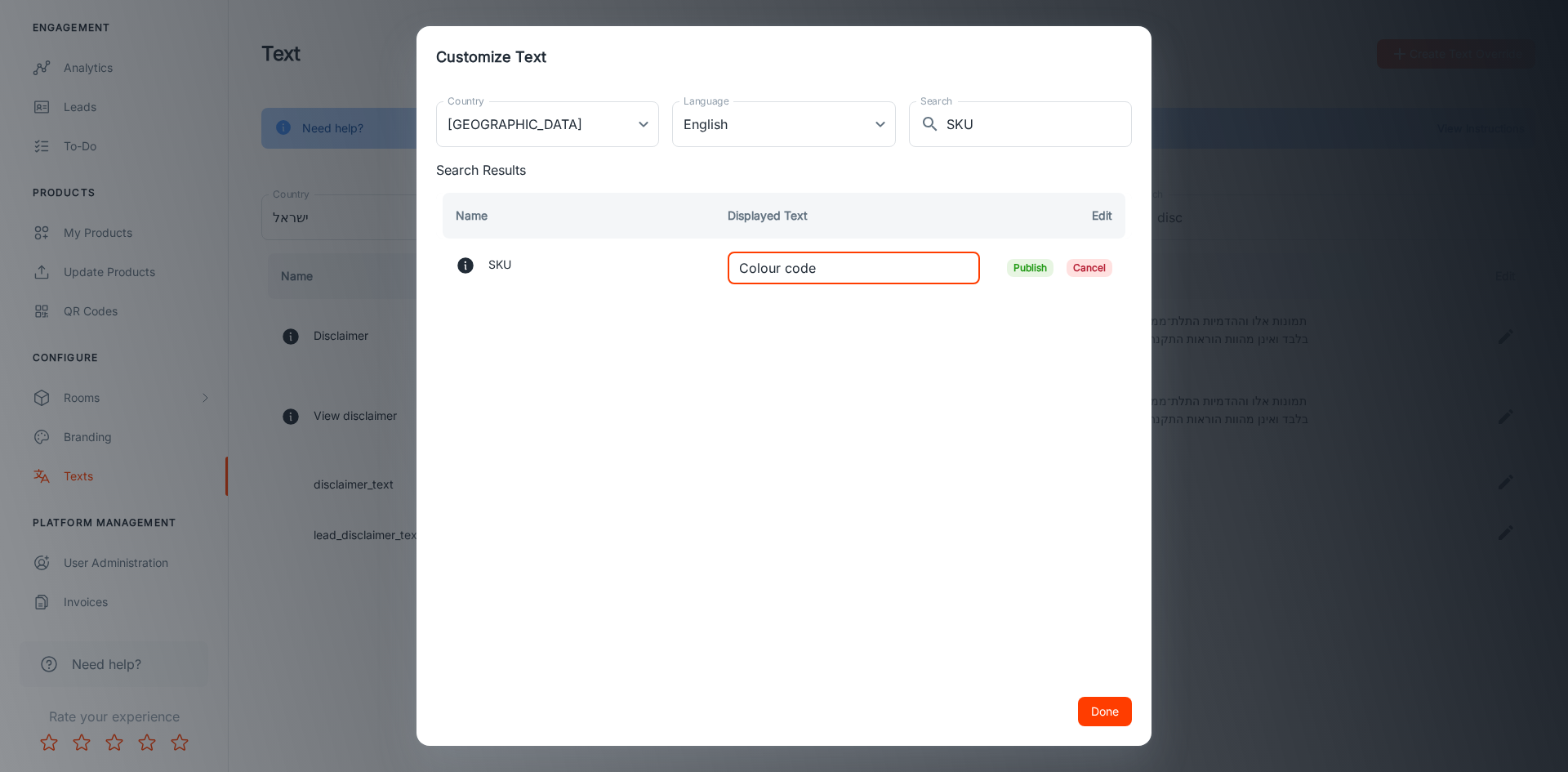
type input "Colour code"
click at [1037, 270] on span "Publish" at bounding box center [1031, 267] width 47 height 18
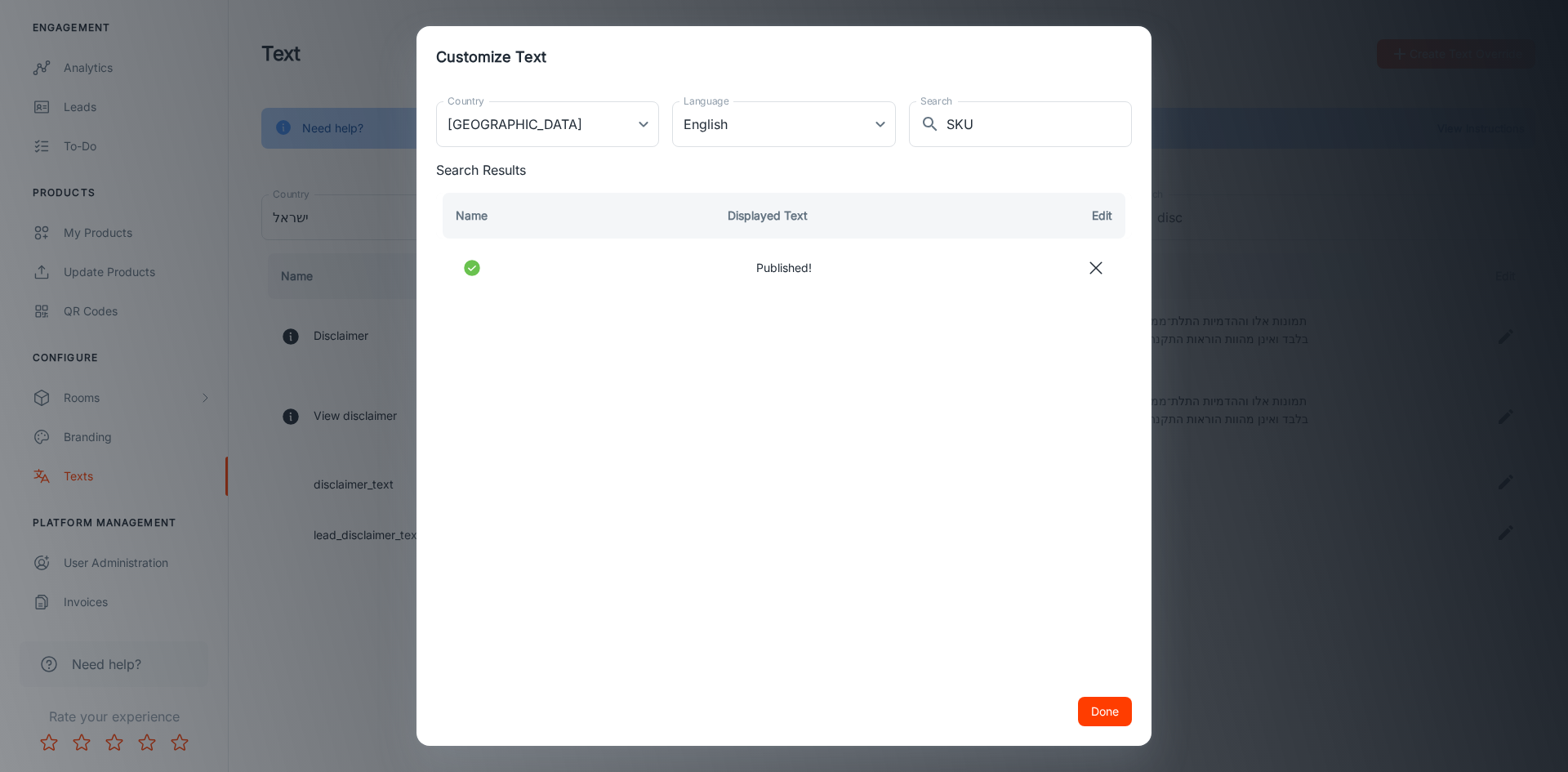
click at [1093, 710] on button "Done" at bounding box center [1105, 711] width 54 height 29
